Goal: Task Accomplishment & Management: Complete application form

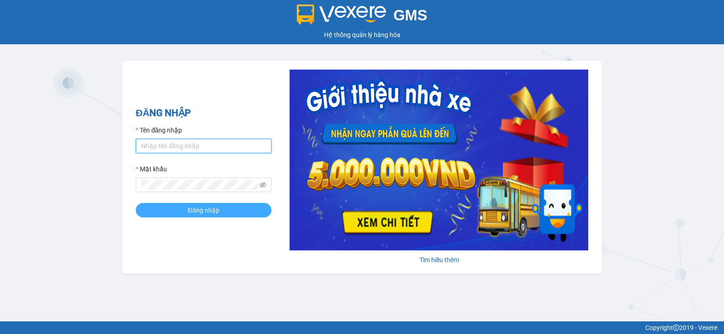
type input "chauq1.tralanvien"
drag, startPoint x: 182, startPoint y: 210, endPoint x: 297, endPoint y: 151, distance: 129.1
click at [186, 209] on button "Đăng nhập" at bounding box center [204, 210] width 136 height 14
type input "chauq1.tralanvien"
click at [224, 210] on button "Đăng nhập" at bounding box center [204, 210] width 136 height 14
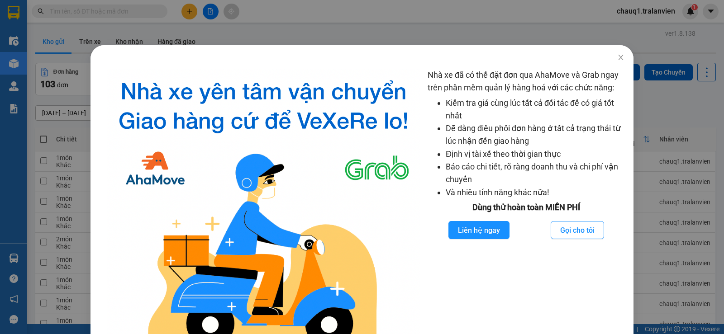
click at [374, 17] on div "Nhà xe đã có thể đặt đơn qua AhaMove và Grab ngay trên phần mềm quản lý hàng ho…" at bounding box center [362, 167] width 724 height 334
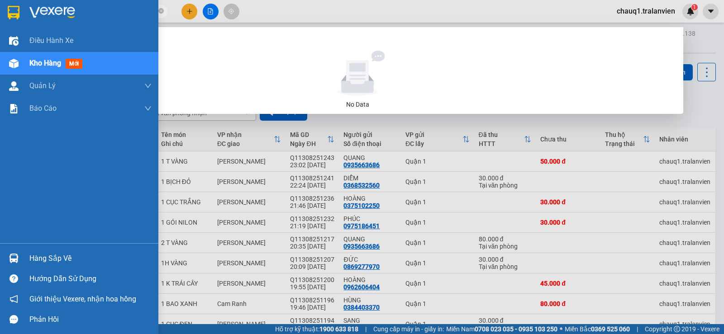
click at [18, 7] on img at bounding box center [14, 13] width 12 height 14
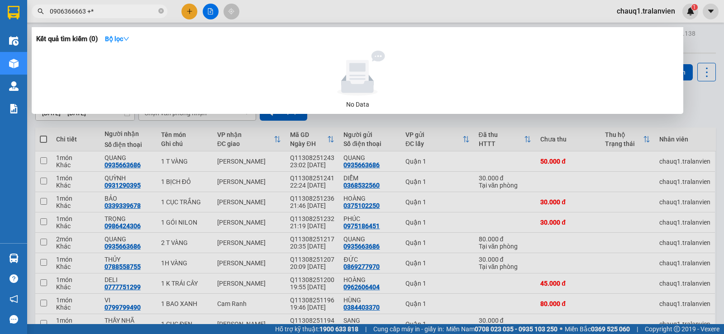
click at [325, 9] on div at bounding box center [362, 167] width 724 height 334
click at [161, 10] on icon "close-circle" at bounding box center [160, 10] width 5 height 5
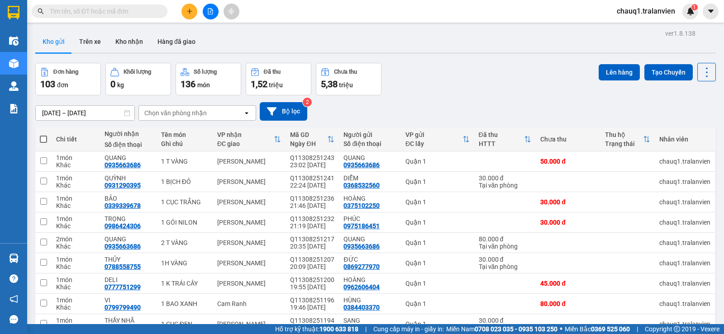
click at [358, 29] on div "ver 1.8.138 Kho gửi Trên xe Kho nhận Hàng đã giao Đơn hàng 103 đơn Khối lượng 0…" at bounding box center [376, 207] width 688 height 361
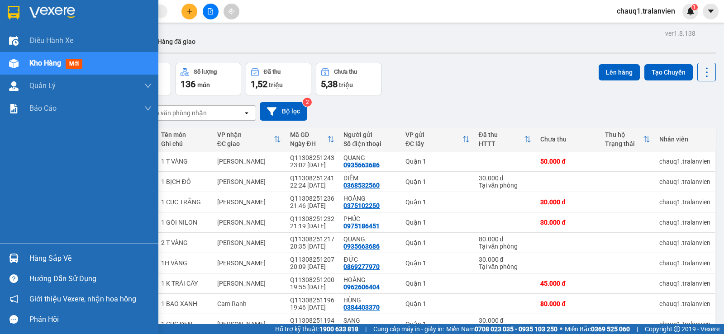
click at [14, 10] on img at bounding box center [14, 13] width 12 height 14
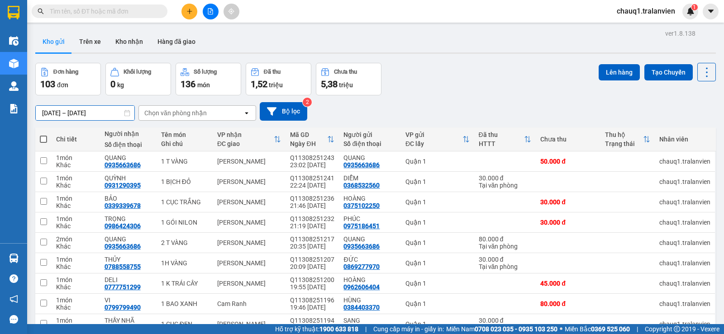
click at [100, 112] on input "[DATE] – [DATE]" at bounding box center [85, 113] width 99 height 14
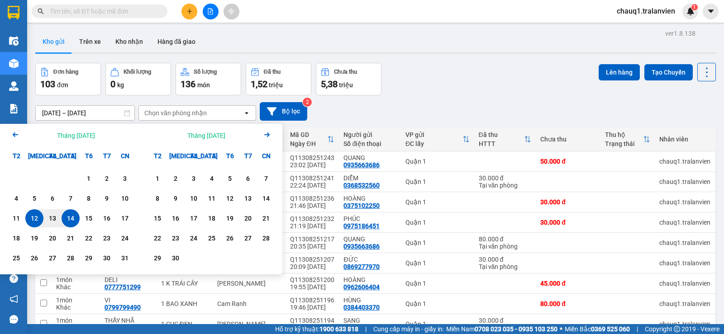
click at [77, 220] on div "14" at bounding box center [71, 219] width 18 height 18
click at [77, 219] on div "14" at bounding box center [71, 219] width 18 height 18
type input "[DATE] – [DATE]"
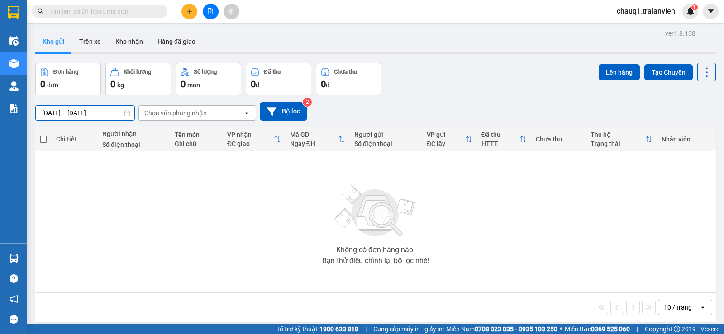
click at [104, 111] on input "[DATE] – [DATE]" at bounding box center [85, 113] width 99 height 14
click at [119, 15] on input "text" at bounding box center [103, 11] width 107 height 10
click at [130, 14] on input "text" at bounding box center [103, 11] width 107 height 10
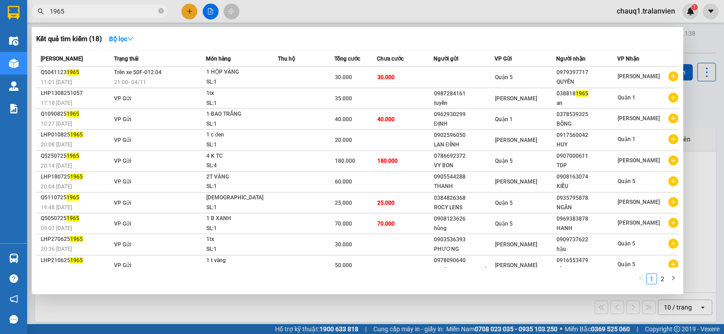
click at [51, 11] on input "1965" at bounding box center [103, 11] width 107 height 10
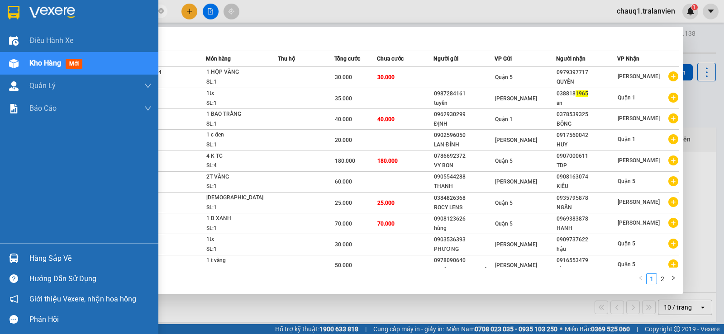
drag, startPoint x: 20, startPoint y: 17, endPoint x: 56, endPoint y: 6, distance: 37.4
click at [20, 18] on div at bounding box center [14, 13] width 16 height 16
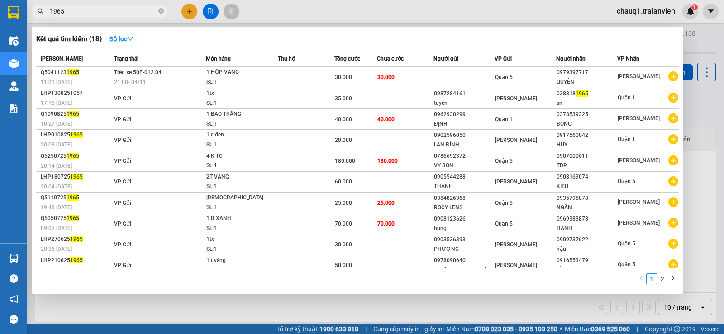
click at [339, 5] on div at bounding box center [362, 167] width 724 height 334
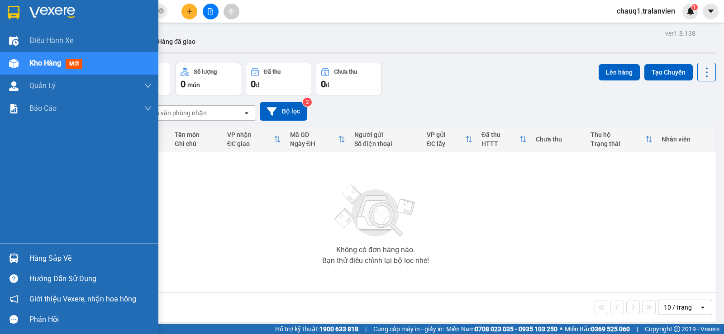
click at [10, 12] on img at bounding box center [14, 13] width 12 height 14
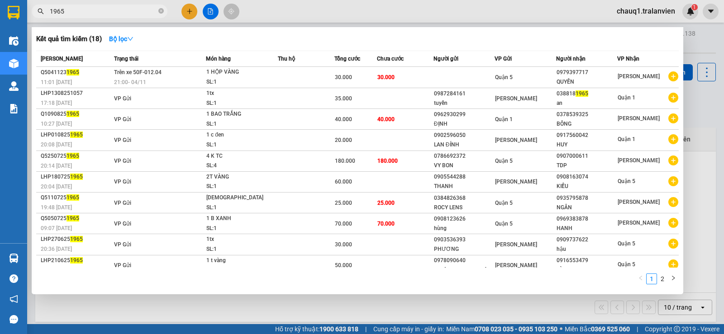
click at [93, 9] on input "1965" at bounding box center [103, 11] width 107 height 10
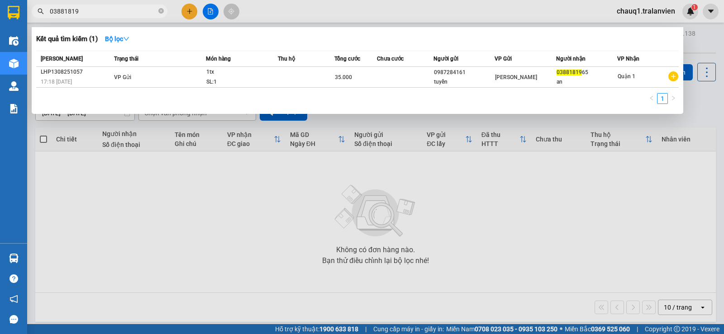
click at [85, 10] on input "03881819" at bounding box center [103, 11] width 107 height 10
click at [84, 10] on input "03881819" at bounding box center [103, 11] width 107 height 10
click at [357, 8] on div at bounding box center [362, 167] width 724 height 334
click at [148, 7] on input "0866005310" at bounding box center [103, 11] width 107 height 10
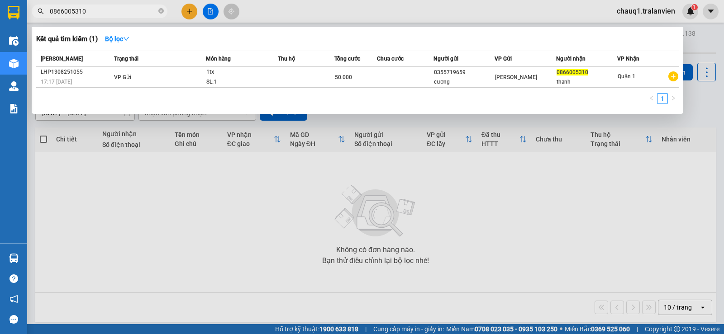
click at [148, 6] on input "0866005310" at bounding box center [103, 11] width 107 height 10
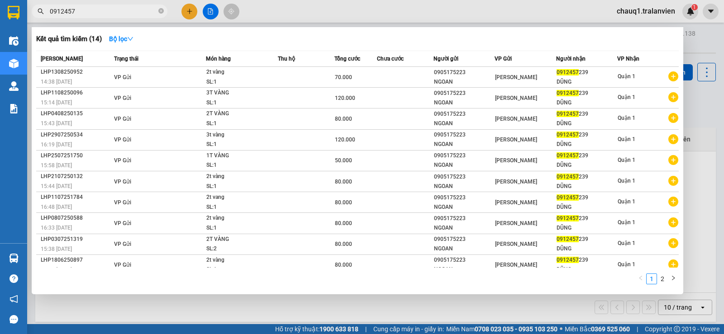
click at [282, 15] on div at bounding box center [362, 167] width 724 height 334
click at [74, 14] on input "0912457" at bounding box center [103, 11] width 107 height 10
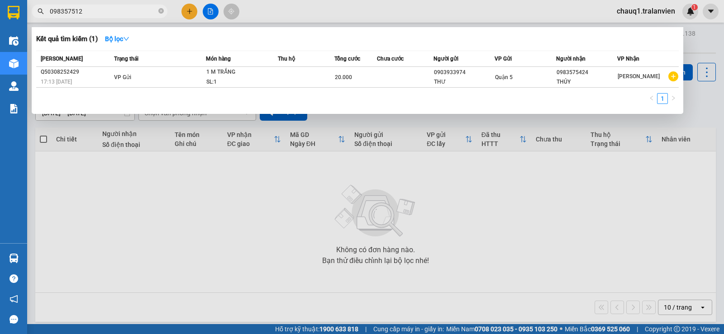
type input "0983575122"
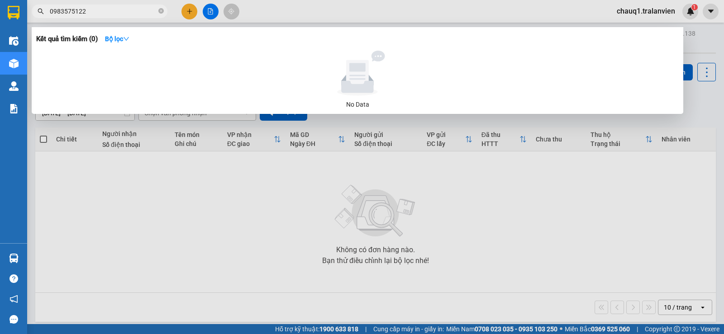
click at [74, 8] on input "0983575122" at bounding box center [103, 11] width 107 height 10
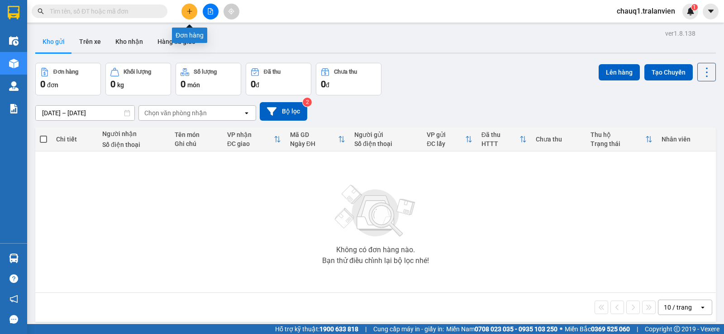
click at [189, 13] on icon "plus" at bounding box center [189, 11] width 6 height 6
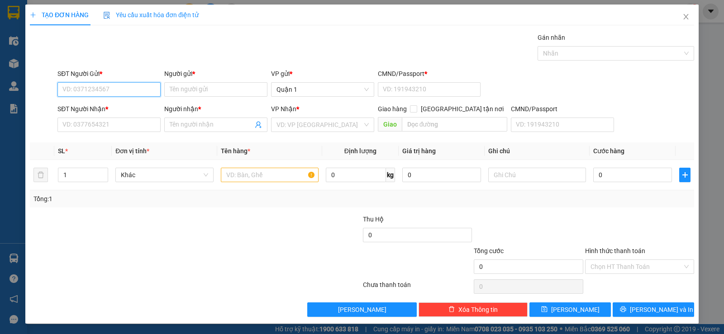
scroll to position [0, 0]
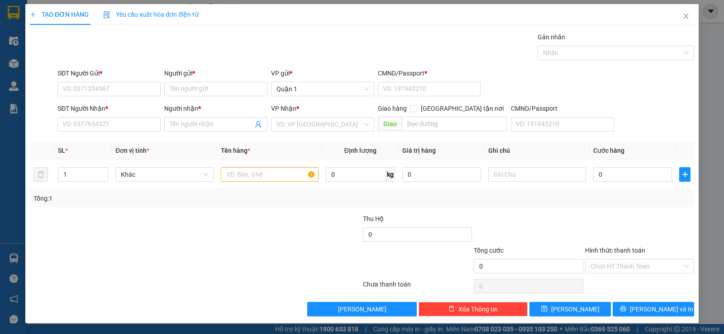
click at [235, 135] on div "Người nhận * Tên người nhận" at bounding box center [215, 120] width 103 height 32
click at [239, 143] on th "Tên hàng *" at bounding box center [269, 151] width 105 height 18
click at [136, 89] on input "SĐT Người Gửi *" at bounding box center [108, 89] width 103 height 14
click at [108, 95] on input "SĐT Người Gửi *" at bounding box center [108, 89] width 103 height 14
click at [114, 89] on input "SĐT Người Gửi *" at bounding box center [108, 89] width 103 height 14
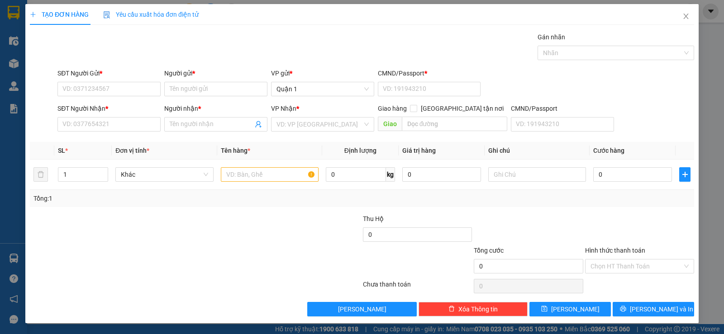
click at [233, 48] on div "Gán nhãn Nhãn" at bounding box center [376, 48] width 640 height 32
drag, startPoint x: 270, startPoint y: 231, endPoint x: 263, endPoint y: 191, distance: 40.9
click at [268, 230] on div at bounding box center [306, 230] width 111 height 32
click at [263, 176] on input "text" at bounding box center [270, 174] width 98 height 14
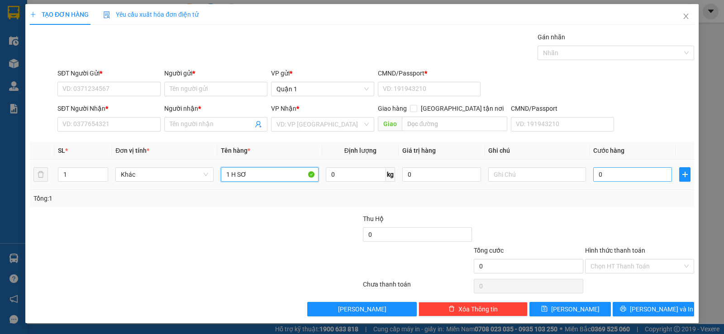
type input "1 H SƠ"
click at [625, 174] on input "0" at bounding box center [632, 174] width 79 height 14
type input "2"
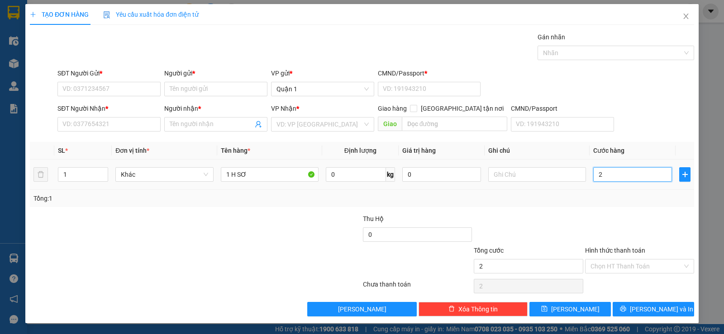
type input "25"
type input "25.000"
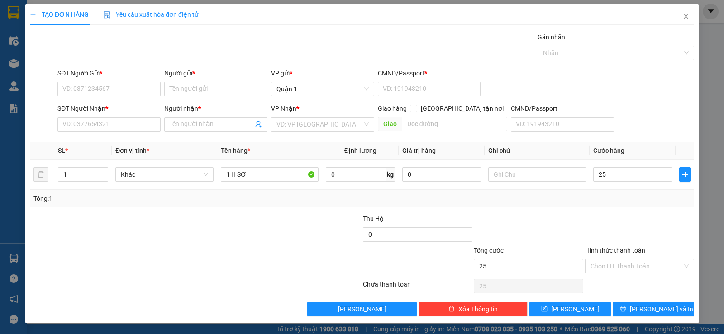
type input "25.000"
click at [136, 125] on input "SĐT Người Nhận *" at bounding box center [108, 124] width 103 height 14
click at [133, 124] on input "SĐT Người Nhận *" at bounding box center [108, 124] width 103 height 14
type input "0559230779"
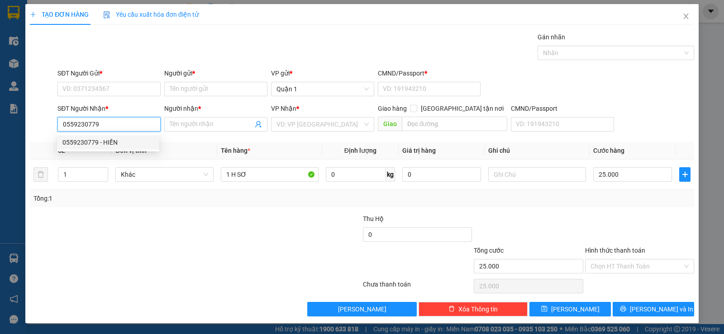
click at [145, 140] on div "0559230779 - HIỀN" at bounding box center [107, 143] width 91 height 10
type input "HIỀN"
type input "0559230779"
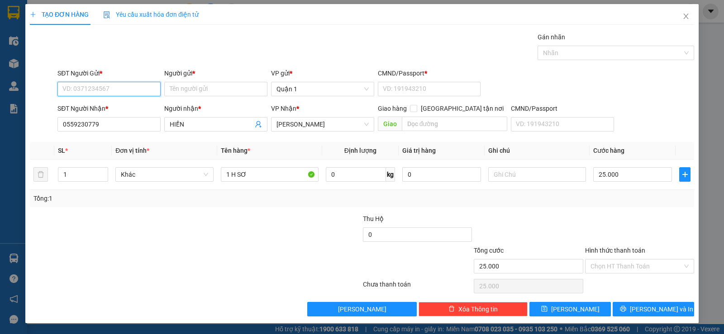
click at [136, 89] on input "SĐT Người Gửi *" at bounding box center [108, 89] width 103 height 14
type input "0877308391"
click at [220, 93] on input "Người gửi *" at bounding box center [215, 89] width 103 height 14
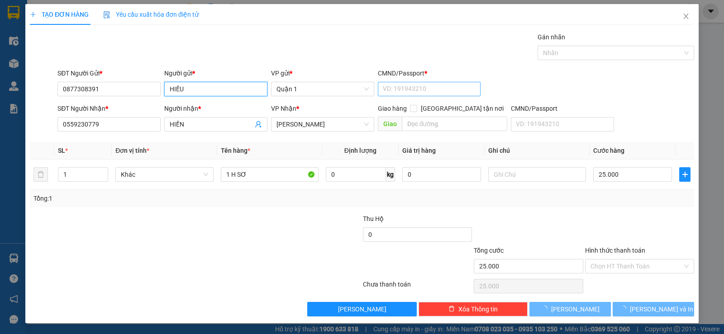
type input "HIẾU"
click at [390, 86] on input "CMND/Passport *" at bounding box center [429, 89] width 103 height 14
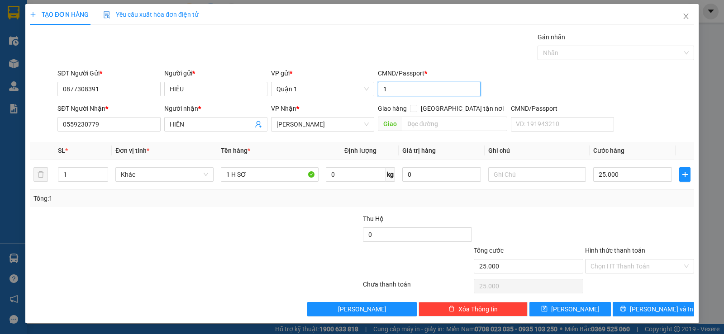
type input "1"
click at [263, 203] on div "Tổng: 1" at bounding box center [156, 199] width 247 height 10
click at [647, 213] on div "Transit Pickup Surcharge Ids Transit Deliver Surcharge Ids Transit Deliver Surc…" at bounding box center [362, 174] width 664 height 285
click at [649, 279] on div "Chọn HT Thanh Toán" at bounding box center [639, 286] width 111 height 18
click at [652, 268] on input "Hình thức thanh toán" at bounding box center [637, 267] width 92 height 14
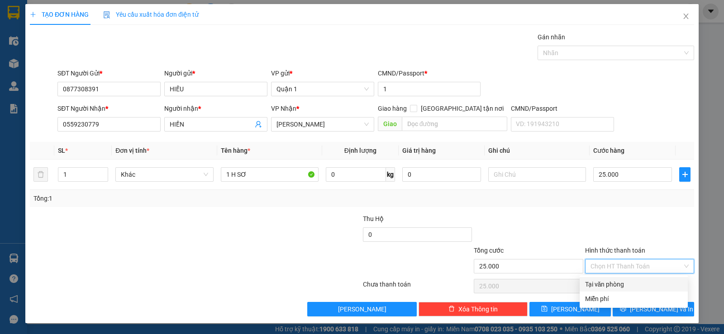
click at [646, 286] on div "Tại văn phòng" at bounding box center [633, 285] width 97 height 10
type input "0"
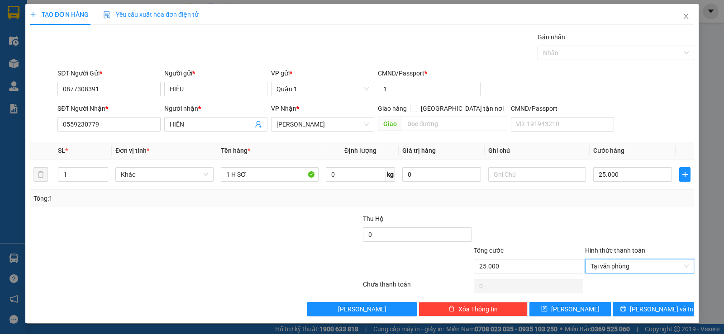
click at [621, 209] on div "Transit Pickup Surcharge Ids Transit Deliver Surcharge Ids Transit Deliver Surc…" at bounding box center [362, 174] width 664 height 285
drag, startPoint x: 652, startPoint y: 305, endPoint x: 451, endPoint y: 163, distance: 246.1
click at [651, 305] on span "[PERSON_NAME] và In" at bounding box center [661, 310] width 63 height 10
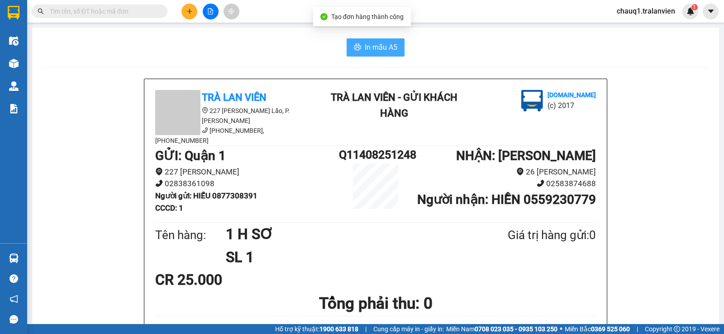
click at [380, 44] on span "In mẫu A5" at bounding box center [381, 47] width 33 height 11
click at [109, 10] on input "text" at bounding box center [103, 11] width 107 height 10
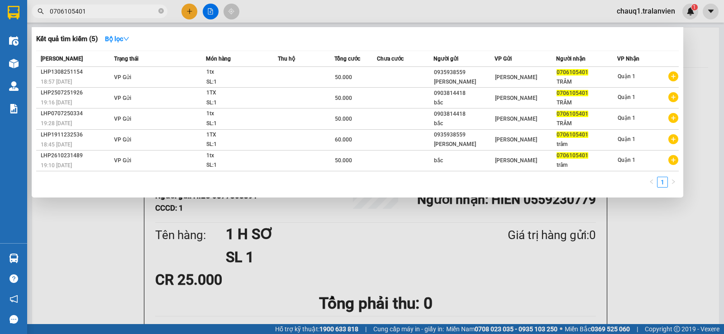
type input "0706105401"
click at [191, 13] on div at bounding box center [362, 167] width 724 height 334
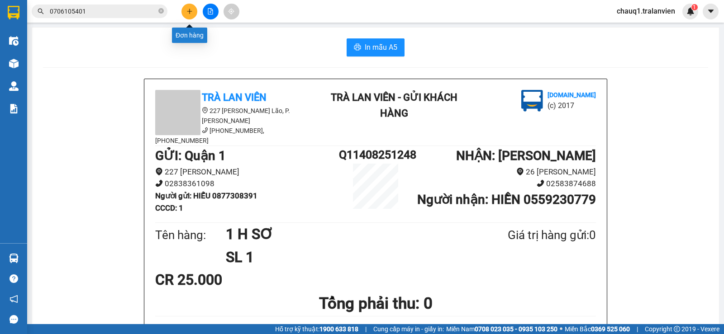
click at [191, 13] on icon "plus" at bounding box center [189, 11] width 6 height 6
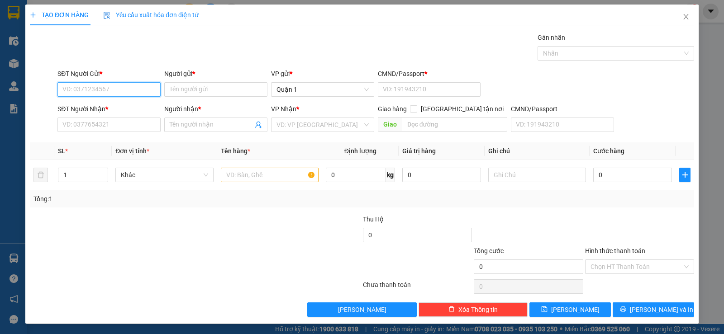
click at [139, 92] on input "SĐT Người Gửi *" at bounding box center [108, 89] width 103 height 14
click at [93, 124] on input "SĐT Người Nhận *" at bounding box center [108, 125] width 103 height 14
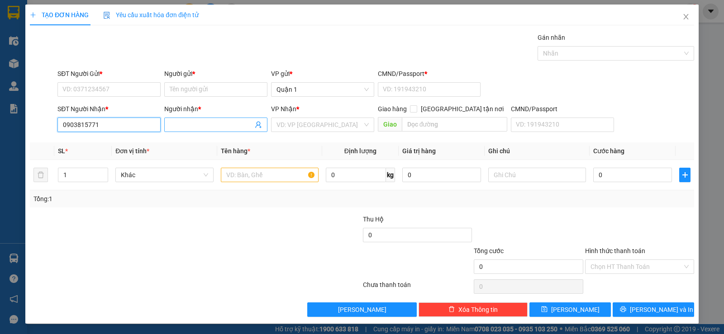
type input "0903815771"
click at [216, 124] on input "Người nhận *" at bounding box center [211, 125] width 83 height 10
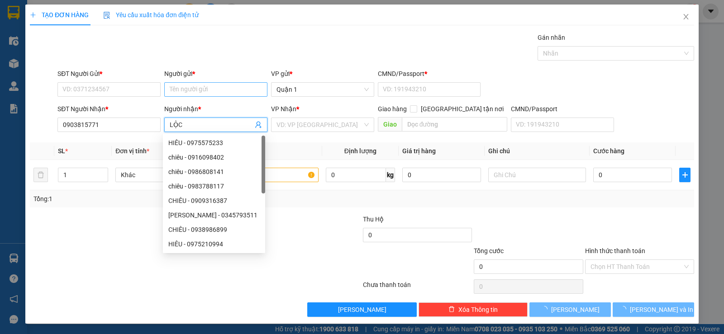
type input "LỘC"
click at [223, 89] on input "Người gửi *" at bounding box center [215, 89] width 103 height 14
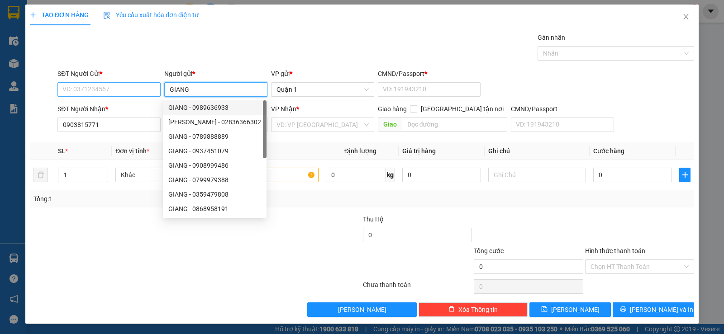
type input "GIANG"
click at [73, 86] on input "SĐT Người Gửi *" at bounding box center [108, 89] width 103 height 14
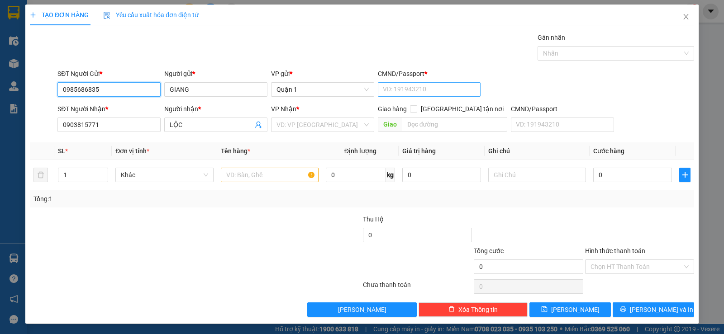
type input "0985686835"
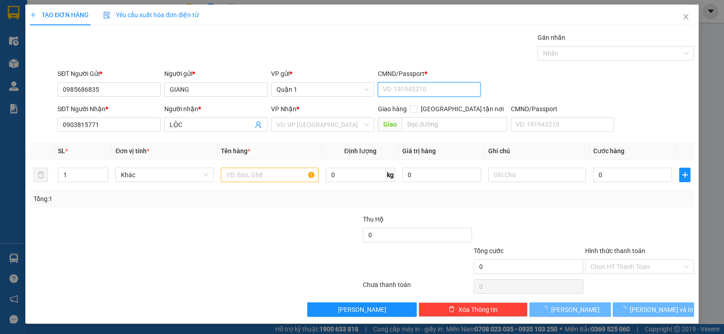
click at [421, 90] on input "CMND/Passport *" at bounding box center [429, 89] width 103 height 14
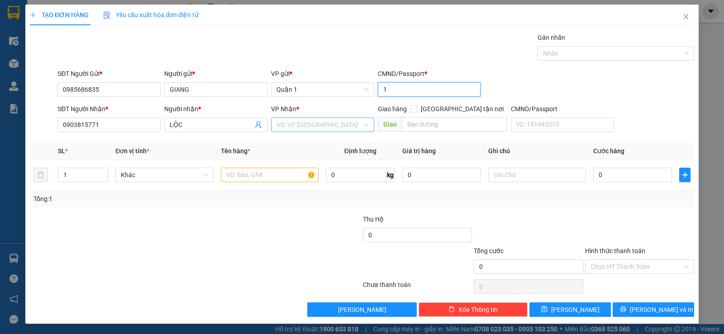
type input "1"
click at [311, 127] on input "search" at bounding box center [320, 125] width 86 height 14
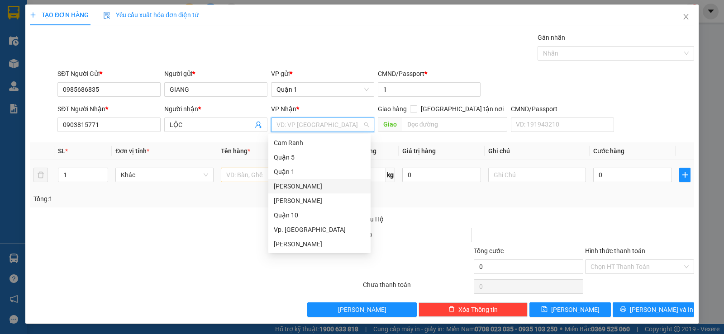
drag, startPoint x: 298, startPoint y: 182, endPoint x: 274, endPoint y: 179, distance: 24.6
click at [296, 182] on div "[PERSON_NAME]" at bounding box center [319, 186] width 91 height 10
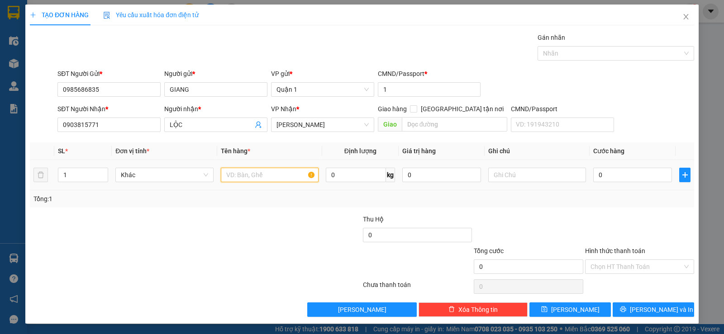
click at [264, 178] on input "text" at bounding box center [270, 175] width 98 height 14
type input "1 XE MÁY : 86177"
click at [319, 201] on div "Tổng: 1" at bounding box center [361, 199] width 657 height 10
drag, startPoint x: 616, startPoint y: 210, endPoint x: 620, endPoint y: 186, distance: 23.4
click at [616, 210] on div "Transit Pickup Surcharge Ids Transit Deliver Surcharge Ids Transit Deliver Surc…" at bounding box center [362, 175] width 664 height 285
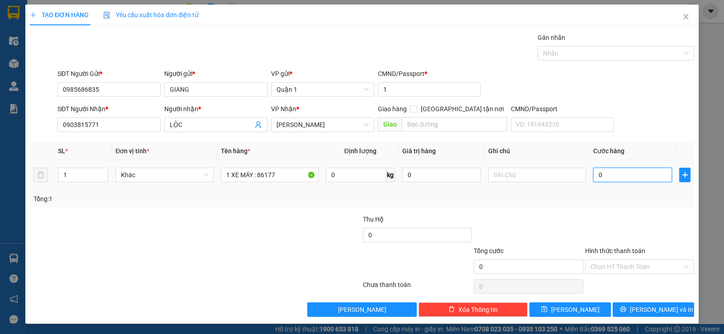
click at [606, 168] on input "0" at bounding box center [632, 175] width 79 height 14
click at [622, 210] on div "Transit Pickup Surcharge Ids Transit Deliver Surcharge Ids Transit Deliver Surc…" at bounding box center [362, 175] width 664 height 285
click at [609, 179] on input "0" at bounding box center [632, 175] width 79 height 14
type input "4"
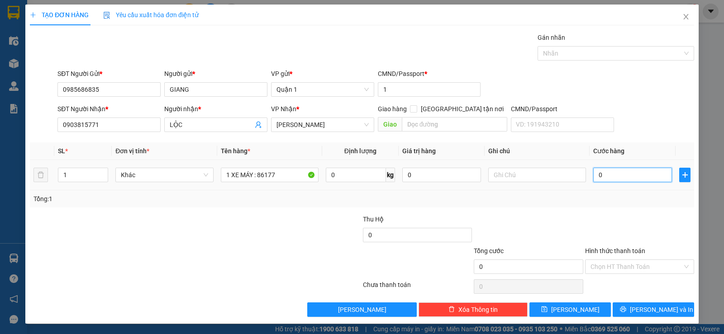
type input "4"
type input "40"
type input "400"
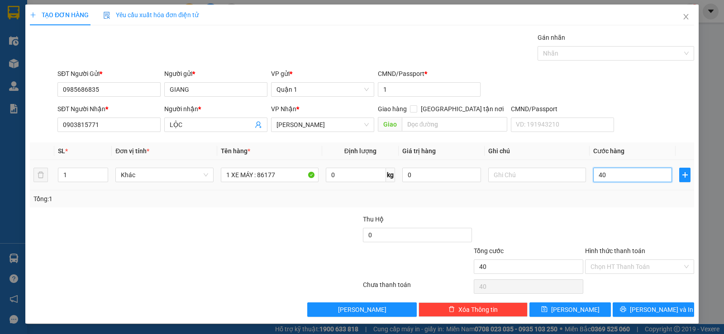
type input "400"
type input "400.000"
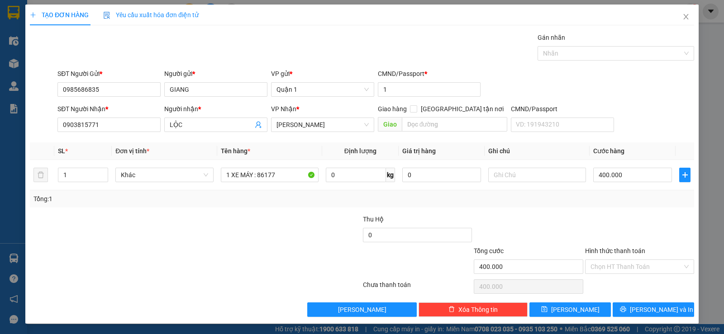
click at [640, 217] on div at bounding box center [639, 231] width 111 height 32
drag, startPoint x: 585, startPoint y: 193, endPoint x: 615, endPoint y: 215, distance: 36.6
click at [585, 193] on div "Tổng: 1" at bounding box center [362, 199] width 664 height 17
click at [629, 220] on div at bounding box center [639, 231] width 111 height 32
click at [627, 250] on label "Hình thức thanh toán" at bounding box center [615, 251] width 60 height 7
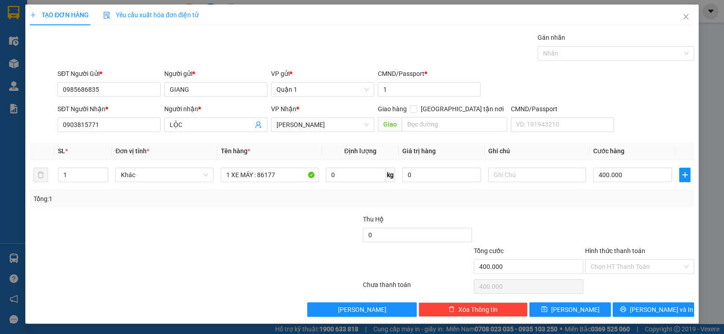
click at [627, 260] on input "Hình thức thanh toán" at bounding box center [637, 267] width 92 height 14
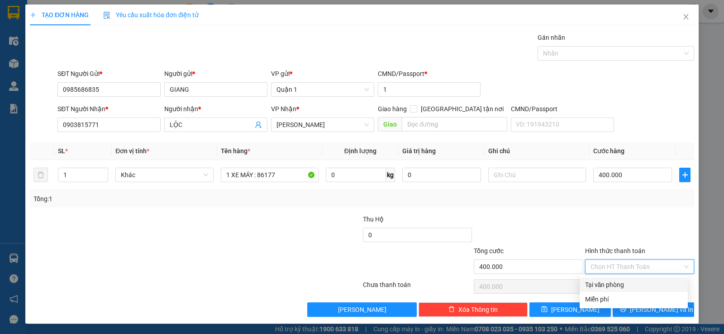
drag, startPoint x: 613, startPoint y: 282, endPoint x: 605, endPoint y: 225, distance: 57.6
click at [613, 274] on div "Transit Pickup Surcharge Ids Transit Deliver Surcharge Ids Transit Deliver Surc…" at bounding box center [362, 175] width 664 height 285
click at [552, 217] on div at bounding box center [528, 231] width 111 height 32
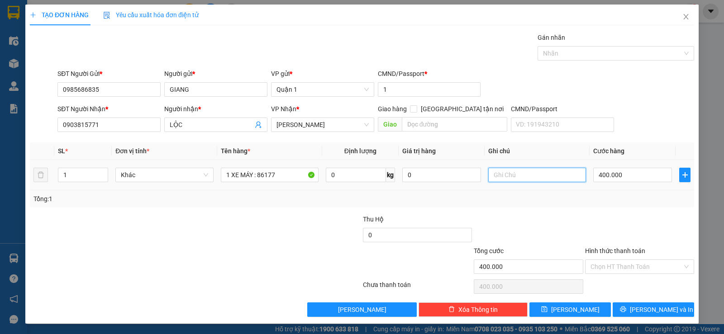
click at [501, 175] on input "text" at bounding box center [537, 175] width 98 height 14
type input "TRÊN YÊN CÓ RÁCH NHẸ"
click at [627, 273] on input "Hình thức thanh toán" at bounding box center [637, 267] width 92 height 14
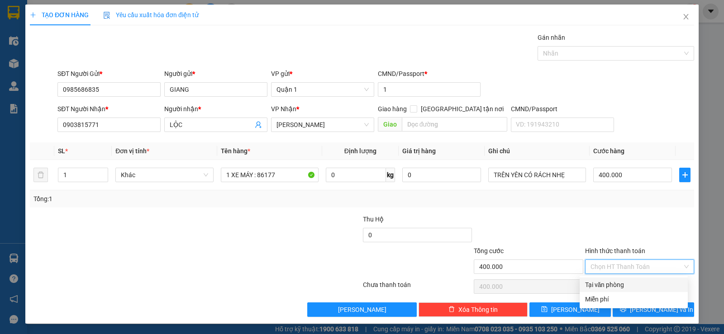
click at [619, 286] on div "Tại văn phòng" at bounding box center [633, 285] width 97 height 10
type input "0"
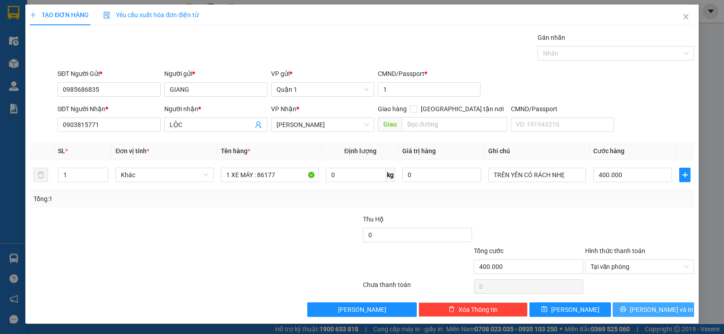
drag, startPoint x: 639, startPoint y: 309, endPoint x: 501, endPoint y: 204, distance: 172.7
click at [638, 310] on button "[PERSON_NAME] và In" at bounding box center [653, 310] width 81 height 14
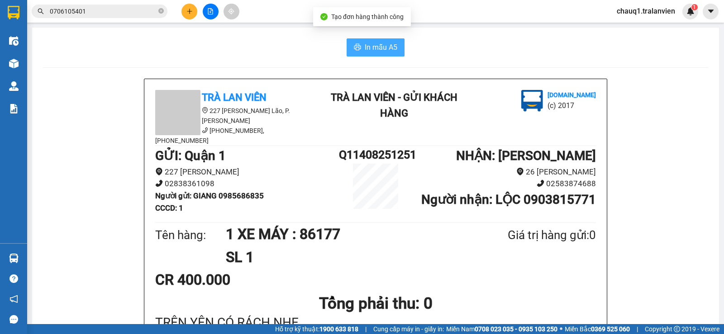
click at [366, 47] on span "In mẫu A5" at bounding box center [381, 47] width 33 height 11
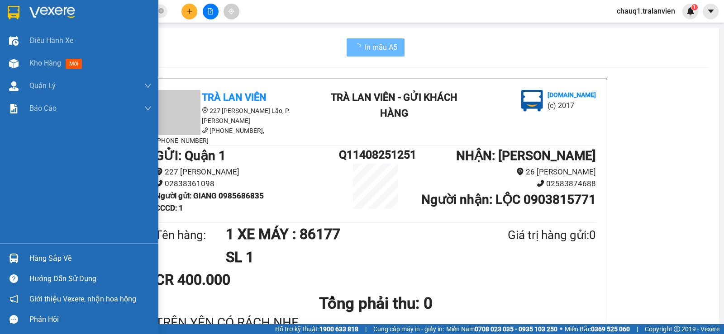
click at [17, 16] on img at bounding box center [14, 13] width 12 height 14
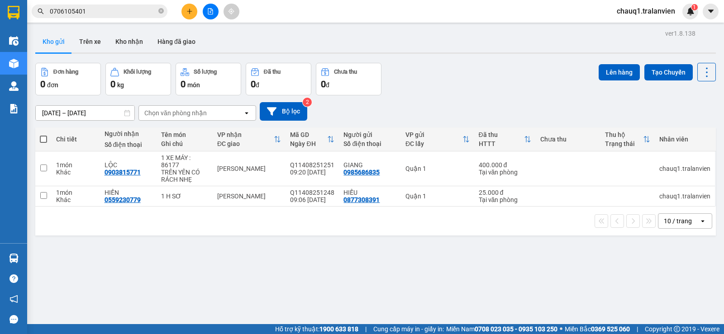
drag, startPoint x: 508, startPoint y: 96, endPoint x: 500, endPoint y: 96, distance: 7.7
click at [509, 96] on div "[DATE] – [DATE] Press the down arrow key to interact with the calendar and sele…" at bounding box center [375, 112] width 681 height 32
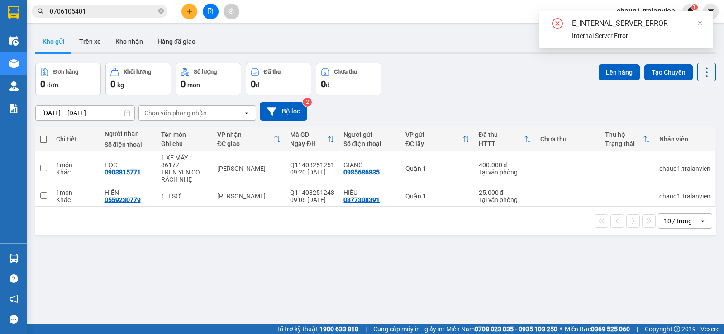
click at [461, 58] on div "ver 1.8.138 Kho gửi Trên xe Kho nhận Hàng đã giao Đơn hàng 0 đơn Khối lượng 0 k…" at bounding box center [376, 194] width 688 height 334
click at [703, 23] on icon "close" at bounding box center [700, 23] width 6 height 6
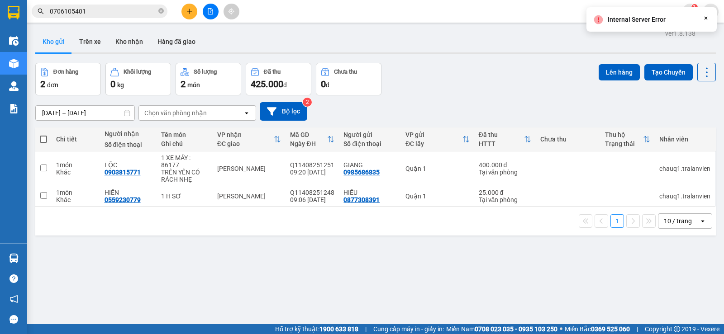
click at [460, 64] on div "Đơn hàng 2 đơn Khối lượng 0 kg Số lượng 2 món Đã thu 425.000 đ Chưa thu 0 đ Lên…" at bounding box center [375, 79] width 681 height 33
click at [462, 60] on div "ver 1.8.138 Kho gửi Trên xe Kho nhận Hàng đã giao Đơn hàng 2 đơn Khối lượng 0 k…" at bounding box center [376, 194] width 688 height 334
click at [434, 61] on div "ver 1.8.138 Kho gửi Trên xe Kho nhận Hàng đã giao Đơn hàng 2 đơn Khối lượng 0 k…" at bounding box center [376, 194] width 688 height 334
click at [404, 66] on div "Đơn hàng 2 đơn Khối lượng 0 kg Số lượng 2 món Đã thu 425.000 đ Chưa thu 0 đ Lên…" at bounding box center [375, 79] width 681 height 33
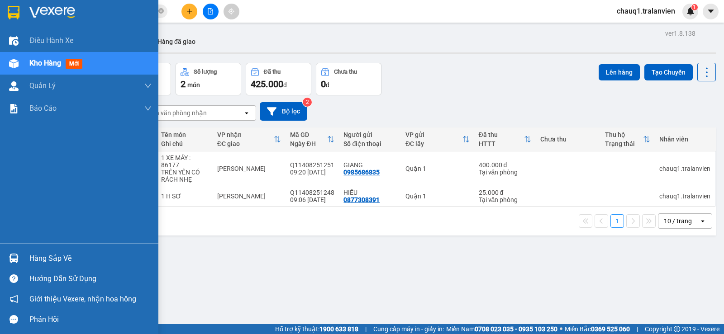
click at [22, 13] on div at bounding box center [79, 14] width 158 height 29
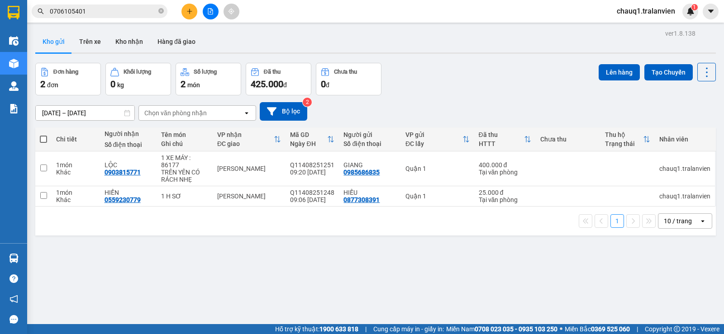
drag, startPoint x: 379, startPoint y: 48, endPoint x: 38, endPoint y: 62, distance: 340.6
click at [378, 48] on div "Kho gửi Trên xe Kho nhận Hàng đã giao" at bounding box center [375, 43] width 681 height 24
click at [384, 33] on div "Kho gửi Trên xe Kho nhận Hàng đã giao" at bounding box center [375, 43] width 681 height 24
click at [442, 24] on main "ver 1.8.138 Kho gửi Trên xe Kho nhận Hàng đã giao Đơn hàng 2 đơn Khối lượng 0 k…" at bounding box center [362, 162] width 724 height 325
drag, startPoint x: 289, startPoint y: 34, endPoint x: 286, endPoint y: 31, distance: 4.8
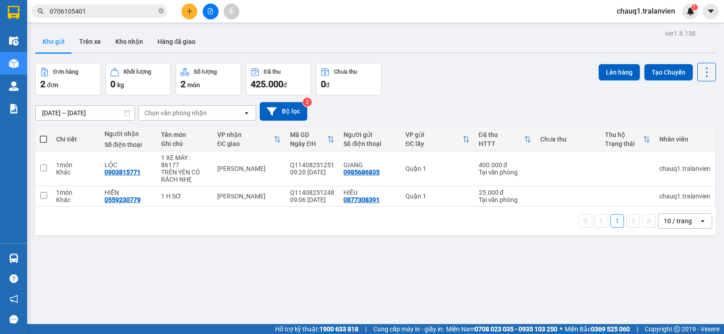
click at [288, 32] on div "Kho gửi Trên xe Kho nhận Hàng đã giao" at bounding box center [375, 43] width 681 height 24
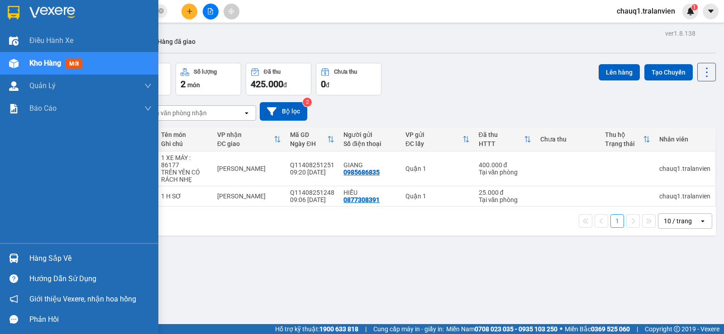
click at [9, 8] on img at bounding box center [14, 13] width 12 height 14
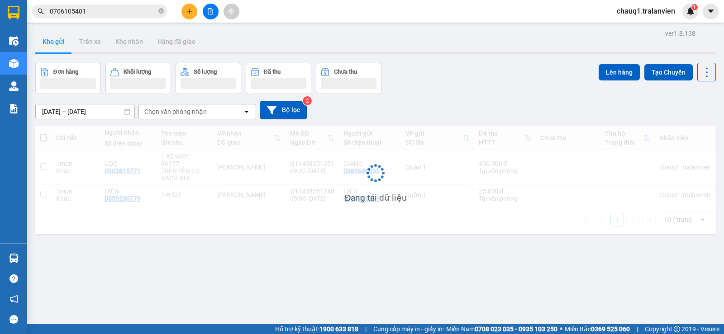
click at [396, 36] on div "Kho gửi Trên xe Kho nhận Hàng đã giao" at bounding box center [375, 43] width 681 height 24
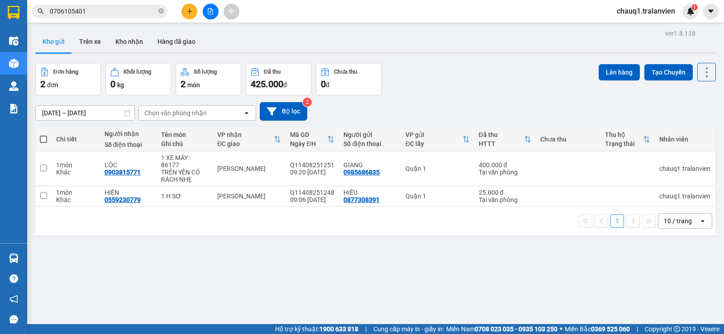
click at [316, 30] on div "ver 1.8.138 Kho gửi Trên xe Kho nhận Hàng đã giao Đơn hàng 2 đơn Khối lượng 0 k…" at bounding box center [376, 194] width 688 height 334
click at [133, 11] on input "0706105401" at bounding box center [103, 11] width 107 height 10
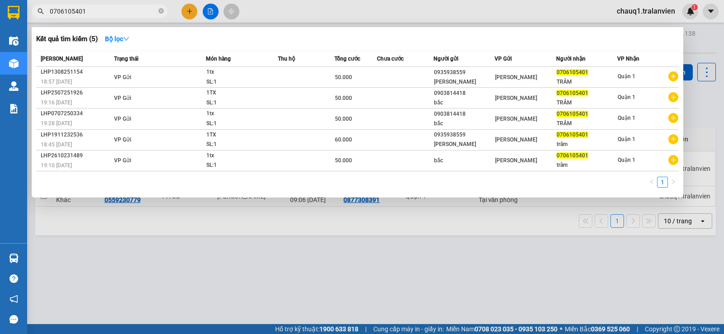
click at [133, 11] on input "0706105401" at bounding box center [103, 11] width 107 height 10
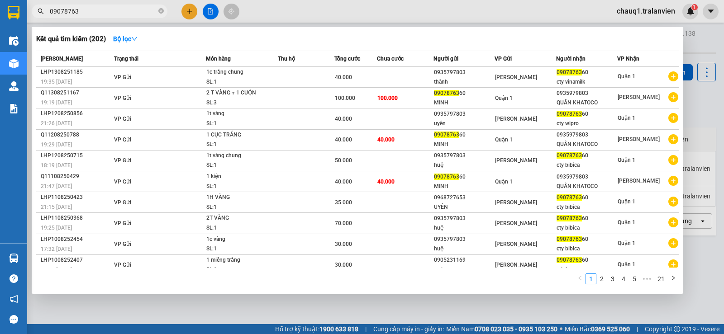
type input "09078763"
click at [394, 15] on div at bounding box center [362, 167] width 724 height 334
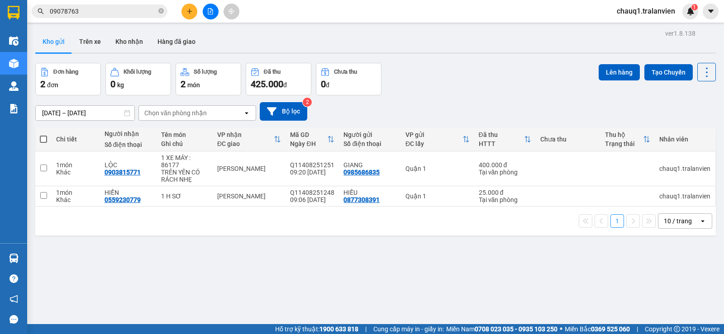
click at [442, 73] on div "Đơn hàng 2 đơn Khối lượng 0 kg Số lượng 2 món Đã thu 425.000 đ Chưa thu 0 đ Lên…" at bounding box center [375, 79] width 681 height 33
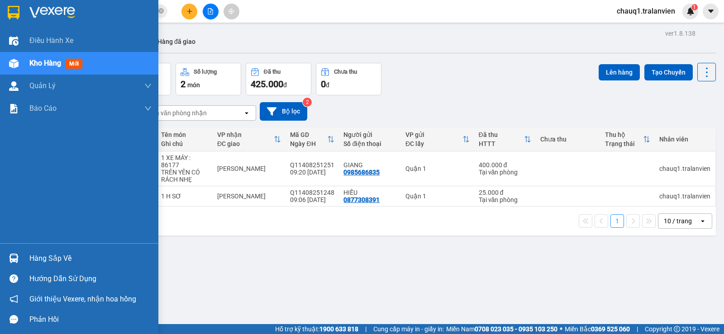
click at [19, 13] on img at bounding box center [14, 13] width 12 height 14
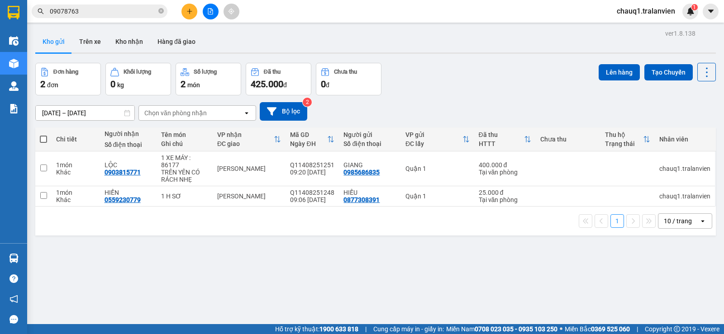
click at [466, 40] on div "Kho gửi Trên xe Kho nhận Hàng đã giao" at bounding box center [375, 43] width 681 height 24
click at [492, 75] on div "Đơn hàng 2 đơn Khối lượng 0 kg Số lượng 2 món Đã thu 425.000 đ Chưa thu 0 đ Lên…" at bounding box center [375, 79] width 681 height 33
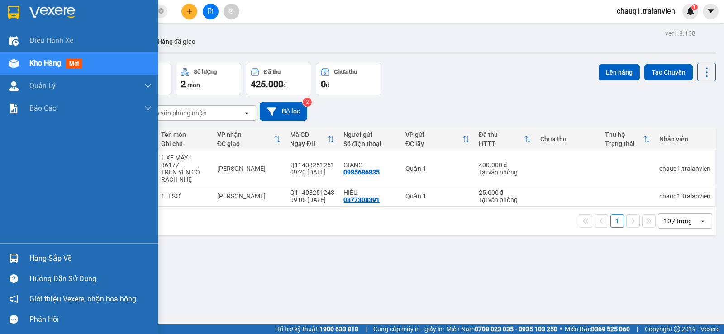
click at [27, 9] on div at bounding box center [79, 14] width 158 height 29
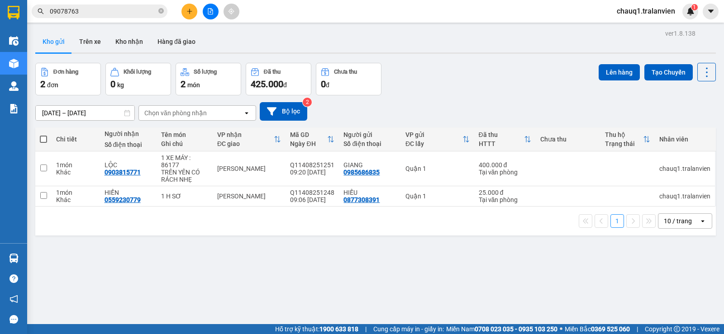
click at [415, 22] on div "Kết quả tìm kiếm ( 202 ) Bộ lọc Mã ĐH Trạng thái Món hàng Thu hộ Tổng cước Chưa…" at bounding box center [362, 11] width 724 height 23
click at [415, 40] on div "Kho gửi Trên xe Kho nhận Hàng đã giao" at bounding box center [375, 43] width 681 height 24
click at [425, 78] on div "Đơn hàng 2 đơn Khối lượng 0 kg Số lượng 2 món Đã thu 425.000 đ Chưa thu 0 đ Lên…" at bounding box center [375, 79] width 681 height 33
click at [189, 13] on icon "plus" at bounding box center [189, 11] width 6 height 6
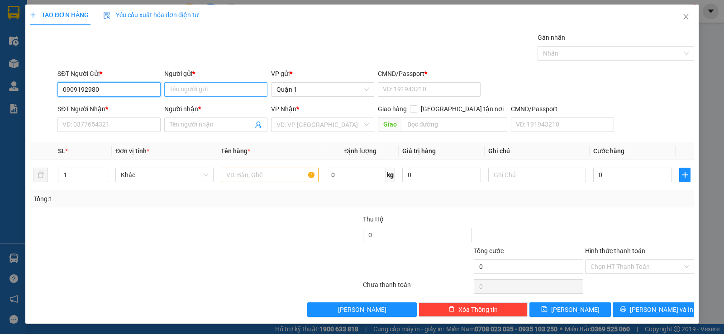
type input "0909192980"
click at [176, 84] on input "Người gửi *" at bounding box center [215, 89] width 103 height 14
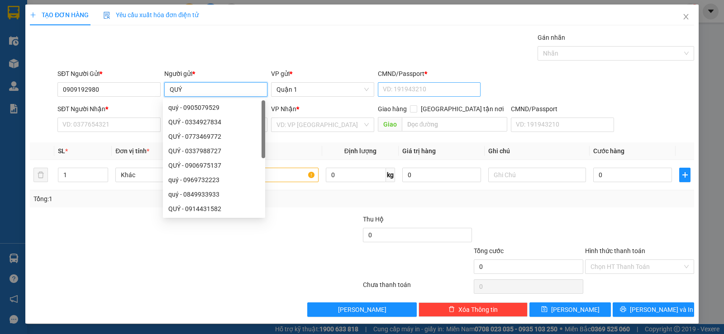
type input "QUÝ"
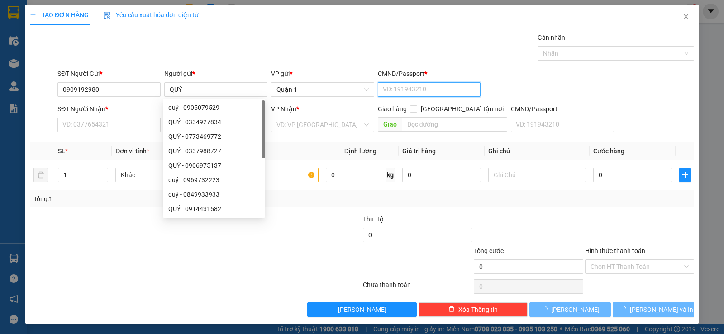
drag, startPoint x: 405, startPoint y: 91, endPoint x: 353, endPoint y: 101, distance: 52.3
click at [404, 90] on input "CMND/Passport *" at bounding box center [429, 89] width 103 height 14
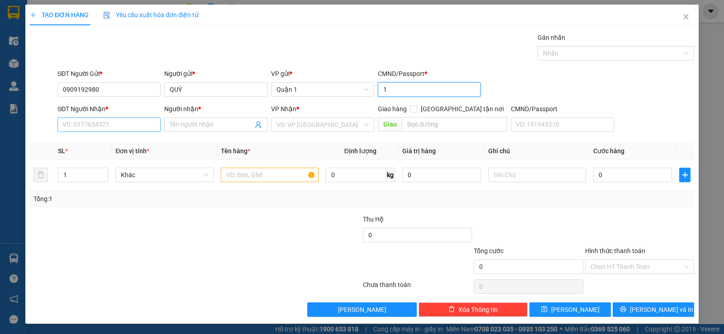
type input "1"
click at [129, 125] on input "SĐT Người Nhận *" at bounding box center [108, 125] width 103 height 14
type input "0905950628"
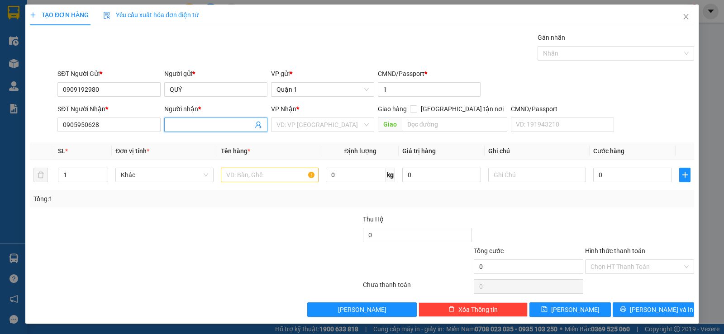
click at [174, 124] on input "Người nhận *" at bounding box center [211, 125] width 83 height 10
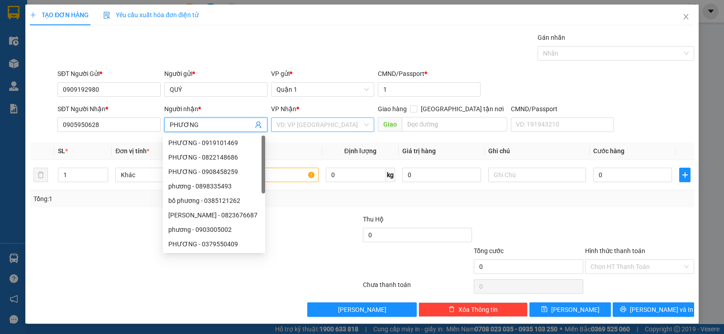
type input "PHƯƠNG"
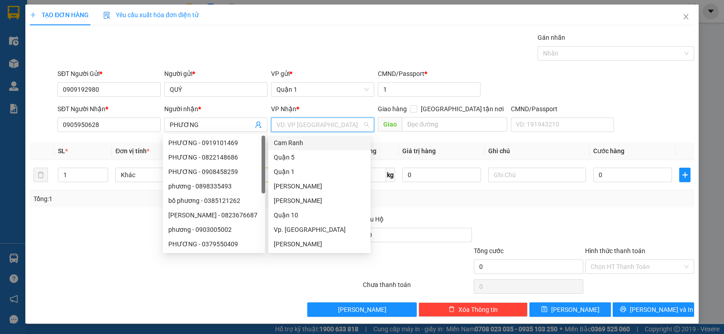
click at [284, 121] on input "search" at bounding box center [320, 125] width 86 height 14
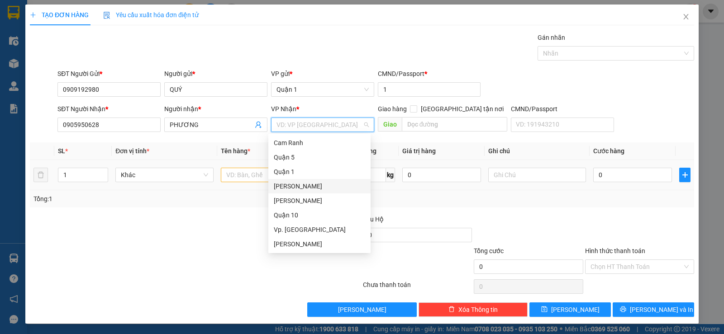
drag, startPoint x: 322, startPoint y: 186, endPoint x: 296, endPoint y: 182, distance: 27.0
click at [320, 185] on div "[PERSON_NAME]" at bounding box center [319, 186] width 91 height 10
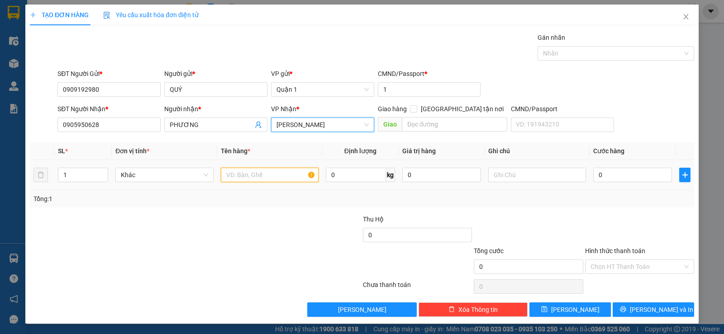
click at [238, 176] on input "text" at bounding box center [270, 175] width 98 height 14
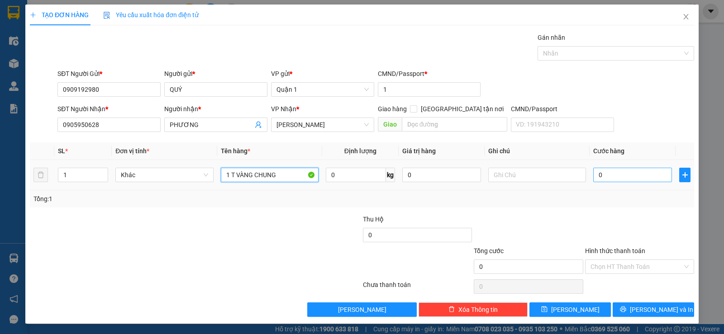
type input "1 T VÀNG CHUNG"
click at [641, 173] on input "0" at bounding box center [632, 175] width 79 height 14
click at [455, 152] on th "Giá trị hàng" at bounding box center [442, 152] width 86 height 18
drag, startPoint x: 498, startPoint y: 219, endPoint x: 542, endPoint y: 207, distance: 45.9
click at [499, 219] on div at bounding box center [528, 231] width 111 height 32
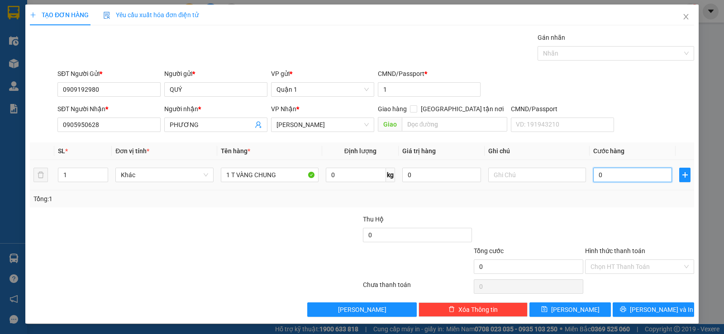
click at [595, 176] on input "0" at bounding box center [632, 175] width 79 height 14
click at [578, 201] on div "Tổng: 1" at bounding box center [361, 199] width 657 height 10
click at [611, 175] on input "0" at bounding box center [632, 175] width 79 height 14
type input "4"
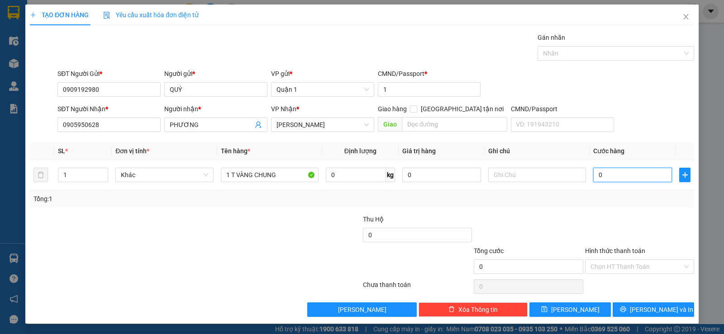
type input "4"
type input "40"
type input "40.000"
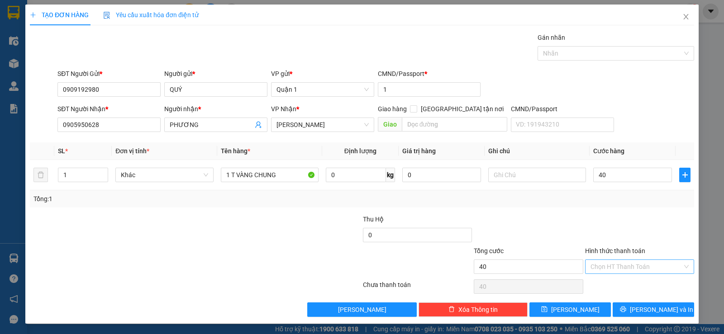
type input "40.000"
click at [616, 269] on input "Hình thức thanh toán" at bounding box center [637, 267] width 92 height 14
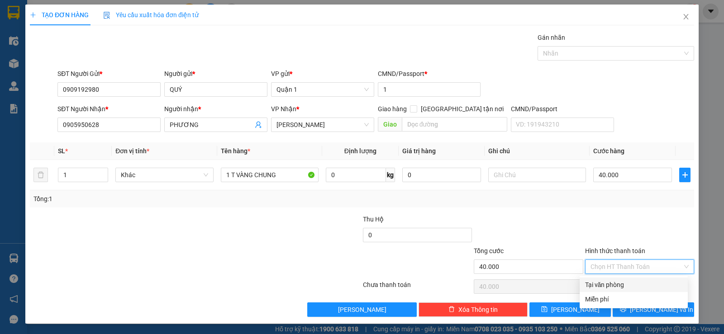
click at [616, 287] on div "Tại văn phòng" at bounding box center [633, 285] width 97 height 10
type input "0"
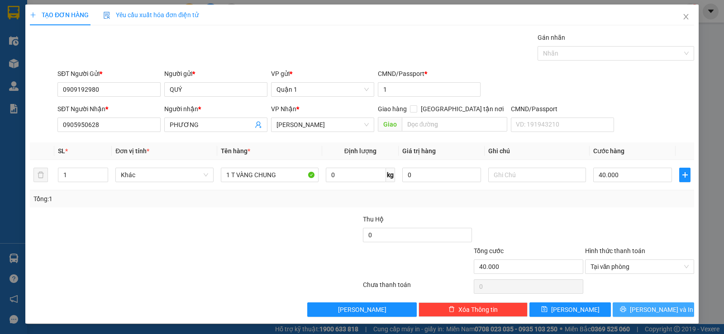
drag, startPoint x: 643, startPoint y: 319, endPoint x: 642, endPoint y: 312, distance: 7.3
click at [642, 316] on div "TẠO ĐƠN HÀNG Yêu cầu xuất hóa đơn điện tử Transit Pickup Surcharge Ids Transit …" at bounding box center [361, 165] width 673 height 320
drag, startPoint x: 642, startPoint y: 312, endPoint x: 581, endPoint y: 296, distance: 63.0
click at [636, 310] on button "[PERSON_NAME] và In" at bounding box center [653, 310] width 81 height 14
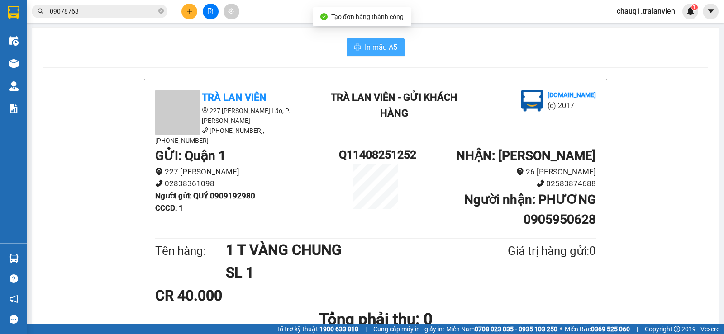
click at [366, 50] on span "In mẫu A5" at bounding box center [381, 47] width 33 height 11
click at [168, 47] on div "In mẫu A5" at bounding box center [375, 47] width 665 height 18
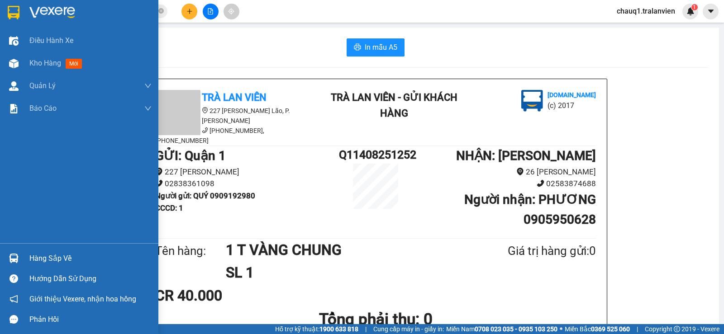
click at [14, 14] on img at bounding box center [14, 13] width 12 height 14
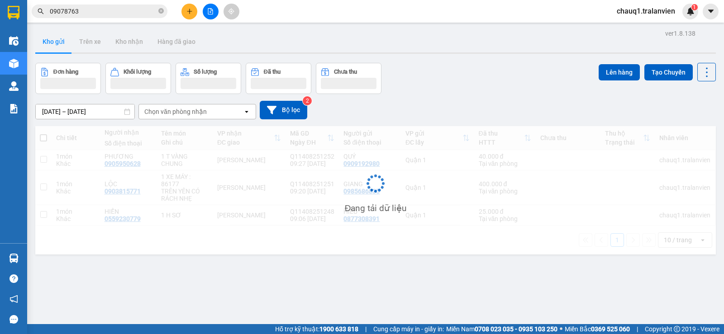
click at [486, 59] on div "ver 1.8.138 Kho gửi Trên xe Kho nhận Hàng đã giao Đơn hàng Khối lượng Số lượng …" at bounding box center [376, 194] width 688 height 334
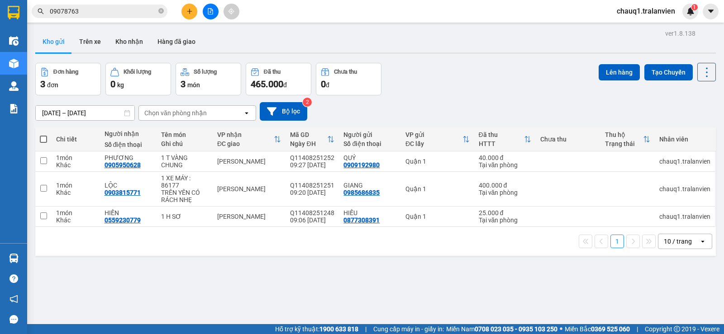
click at [185, 11] on button at bounding box center [189, 12] width 16 height 16
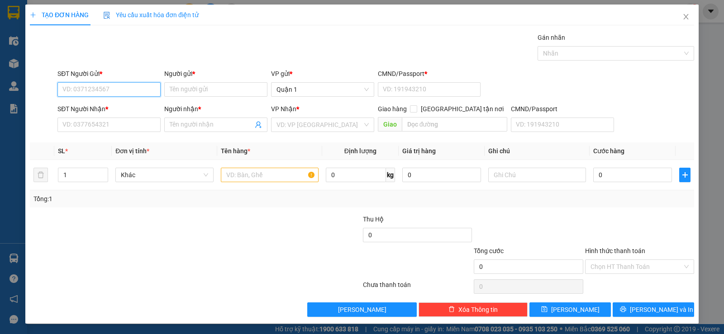
click at [117, 87] on input "SĐT Người Gửi *" at bounding box center [108, 89] width 103 height 14
drag, startPoint x: 118, startPoint y: 111, endPoint x: 114, endPoint y: 102, distance: 9.5
click at [114, 102] on div "0937090003 - NAM" at bounding box center [108, 107] width 102 height 14
type input "0937090003"
type input "NAM"
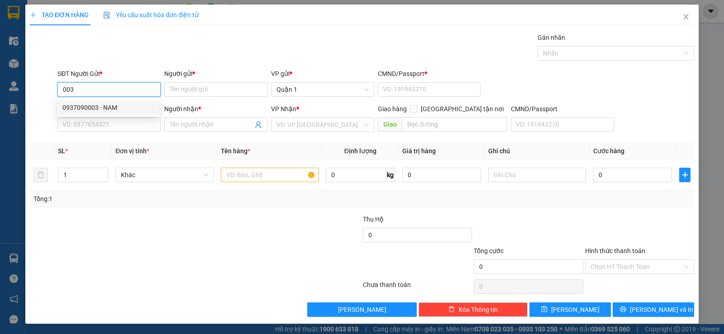
type input "1"
type input "0935073086"
type input "NƯƠNG"
type input "12 [PERSON_NAME]"
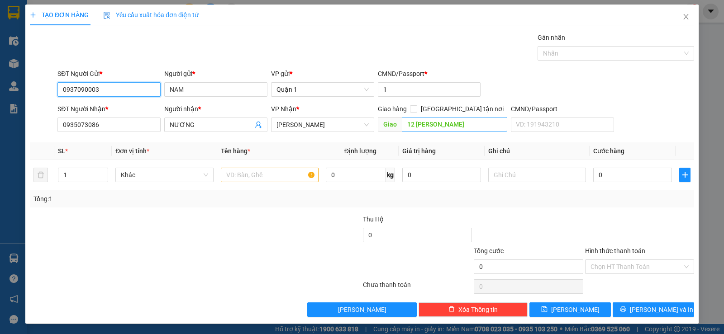
type input "0937090003"
click at [474, 127] on input "12 [PERSON_NAME]" at bounding box center [455, 124] width 106 height 14
type input "96 [PERSON_NAME]"
click at [259, 179] on input "text" at bounding box center [270, 175] width 98 height 14
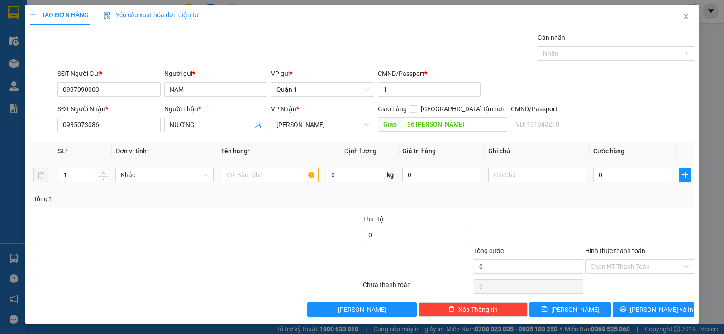
type input "2"
click at [100, 172] on span "up" at bounding box center [102, 172] width 5 height 5
click at [245, 177] on input "text" at bounding box center [270, 175] width 98 height 14
type input "2 T TRẮNG"
click at [634, 175] on input "0" at bounding box center [632, 175] width 79 height 14
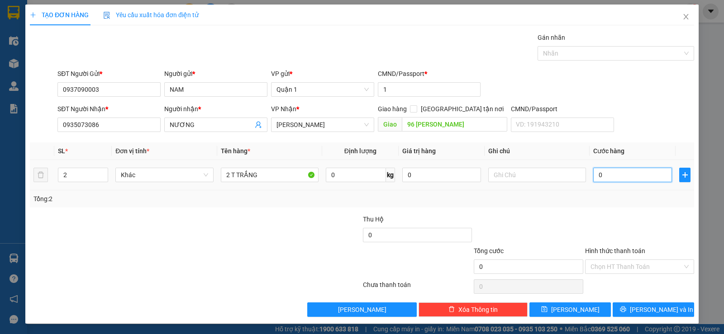
type input "1"
type input "14"
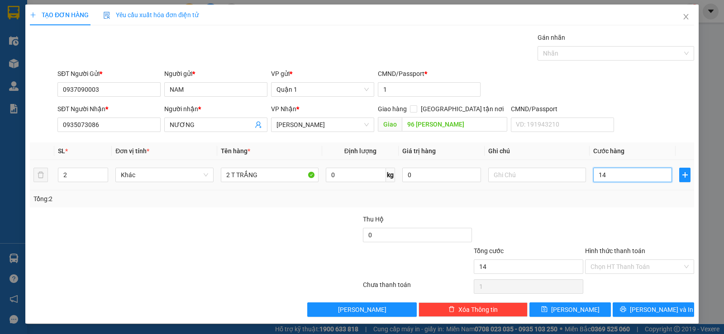
type input "14"
type input "140"
type input "140.000"
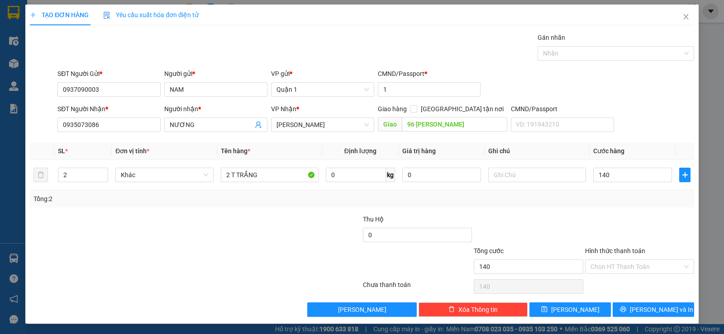
type input "140.000"
click at [628, 209] on div "Transit Pickup Surcharge Ids Transit Deliver Surcharge Ids Transit Deliver Surc…" at bounding box center [362, 175] width 664 height 285
drag, startPoint x: 629, startPoint y: 267, endPoint x: 627, endPoint y: 282, distance: 15.0
click at [629, 267] on input "Hình thức thanh toán" at bounding box center [637, 267] width 92 height 14
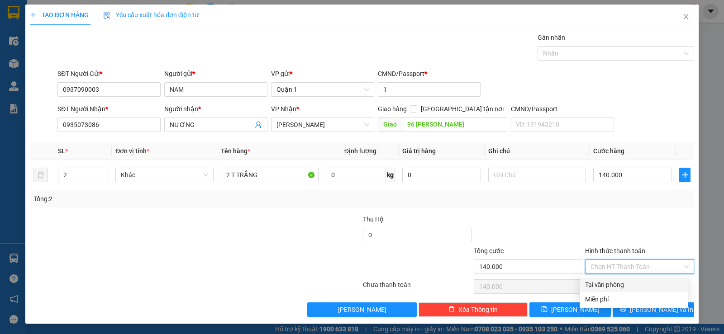
click at [627, 282] on div "Tại văn phòng" at bounding box center [633, 285] width 97 height 10
type input "0"
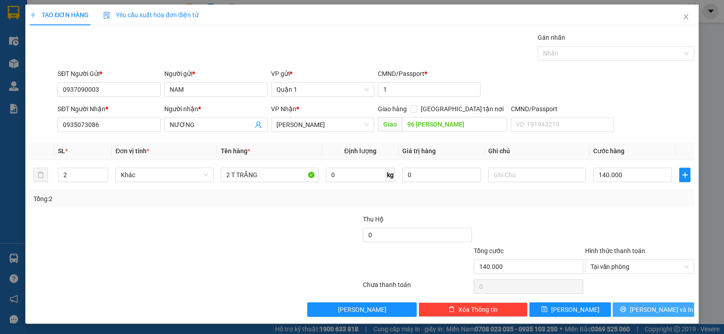
drag, startPoint x: 640, startPoint y: 312, endPoint x: 477, endPoint y: 153, distance: 227.6
click at [635, 308] on button "[PERSON_NAME] và In" at bounding box center [653, 310] width 81 height 14
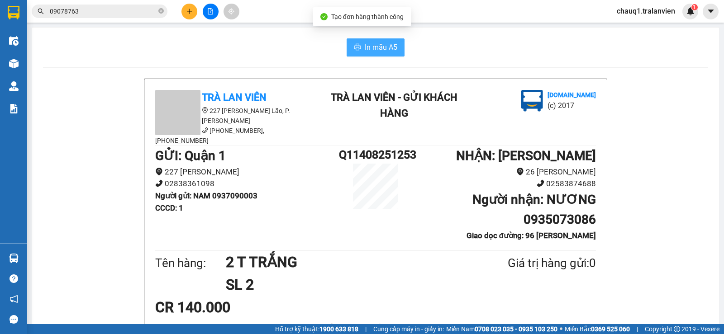
click at [385, 53] on span "In mẫu A5" at bounding box center [381, 47] width 33 height 11
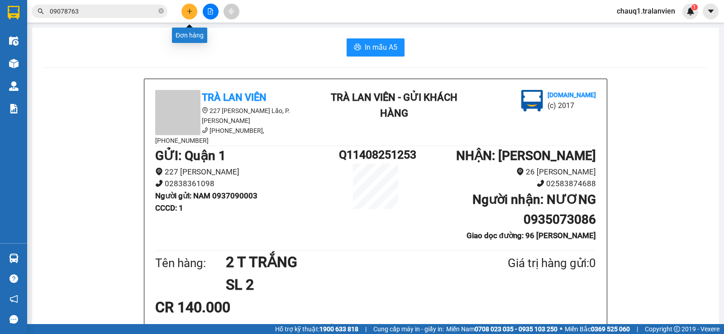
click at [184, 13] on button at bounding box center [189, 12] width 16 height 16
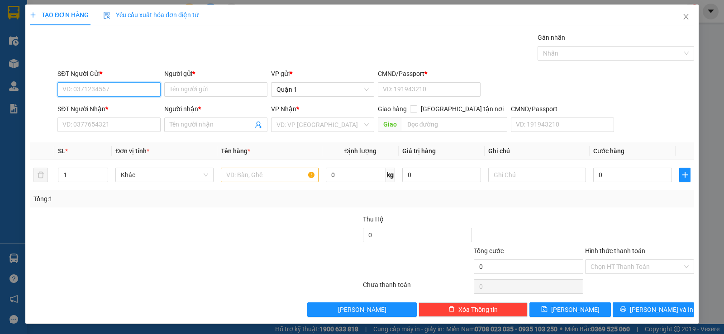
drag, startPoint x: 119, startPoint y: 89, endPoint x: 724, endPoint y: 12, distance: 609.1
click at [128, 86] on input "SĐT Người Gửi *" at bounding box center [108, 89] width 103 height 14
click at [108, 110] on div "0937090003 - NAM" at bounding box center [107, 108] width 91 height 10
type input "0937090003"
type input "NAM"
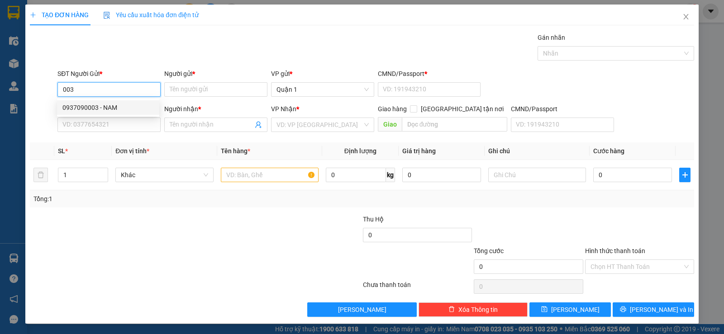
type input "1"
type input "0935073086"
type input "NƯƠNG"
type input "96 [PERSON_NAME]"
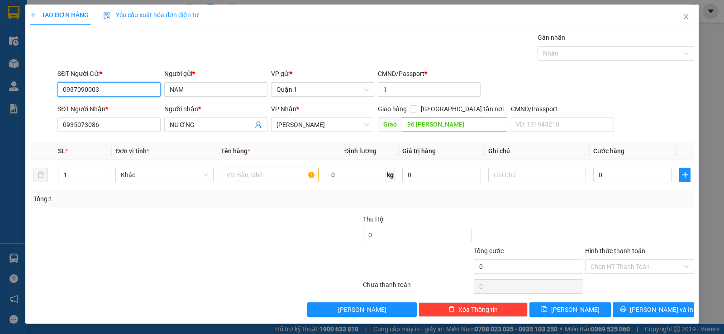
type input "0937090003"
click at [448, 127] on input "96 [PERSON_NAME]" at bounding box center [455, 124] width 106 height 14
type input "12 [PERSON_NAME]"
click at [265, 170] on input "text" at bounding box center [270, 175] width 98 height 14
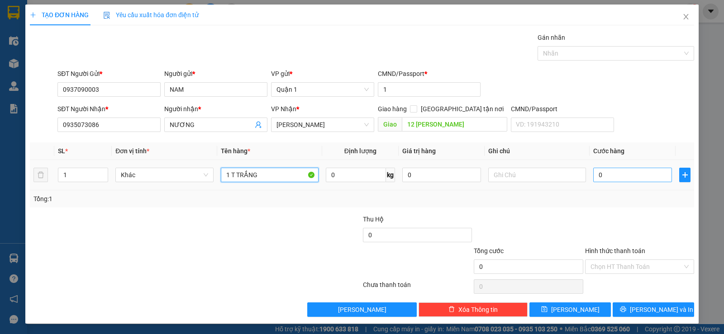
type input "1 T TRẮNG"
click at [617, 180] on input "0" at bounding box center [632, 175] width 79 height 14
type input "8"
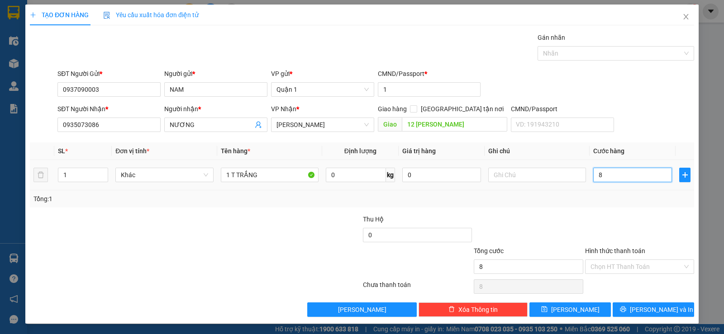
type input "80"
type input "80.000"
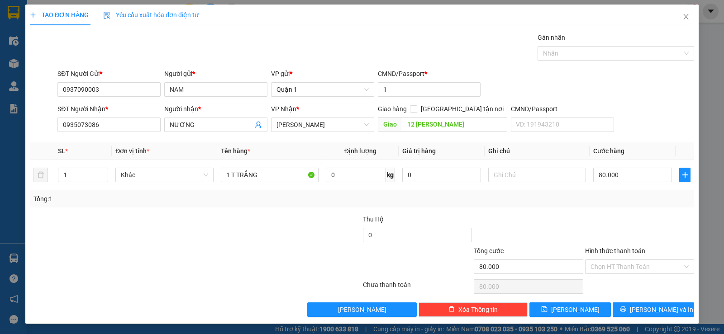
click at [623, 209] on div "Transit Pickup Surcharge Ids Transit Deliver Surcharge Ids Transit Deliver Surc…" at bounding box center [362, 175] width 664 height 285
click at [632, 269] on input "Hình thức thanh toán" at bounding box center [637, 267] width 92 height 14
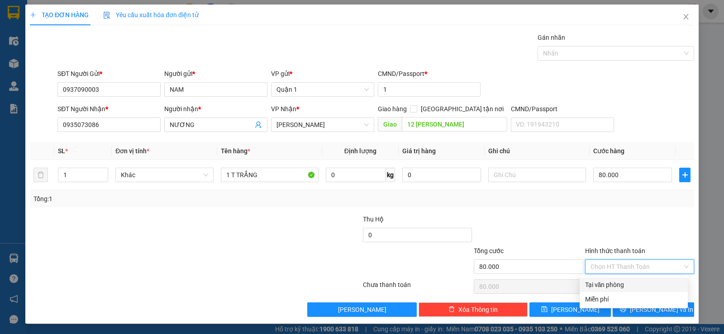
drag, startPoint x: 630, startPoint y: 281, endPoint x: 639, endPoint y: 291, distance: 13.8
click at [630, 281] on div "Tại văn phòng" at bounding box center [633, 285] width 97 height 10
type input "0"
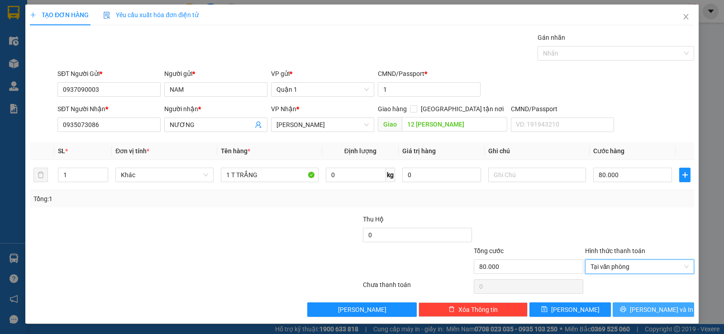
drag, startPoint x: 650, startPoint y: 307, endPoint x: 638, endPoint y: 300, distance: 14.0
click at [648, 307] on span "[PERSON_NAME] và In" at bounding box center [661, 310] width 63 height 10
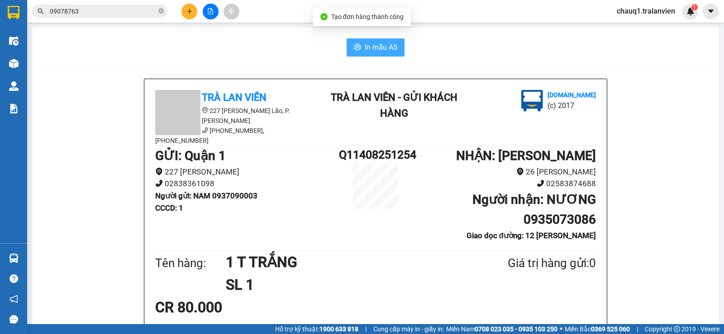
click at [387, 47] on span "In mẫu A5" at bounding box center [381, 47] width 33 height 11
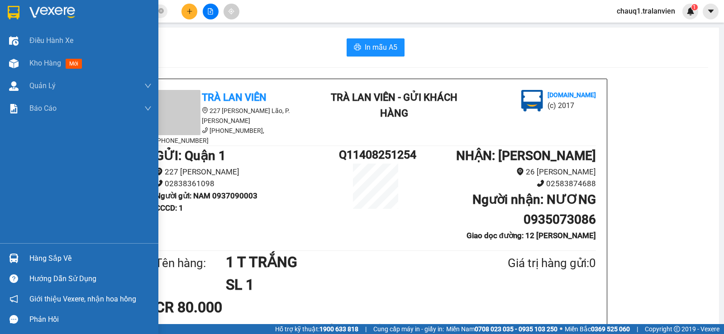
click at [10, 11] on img at bounding box center [14, 13] width 12 height 14
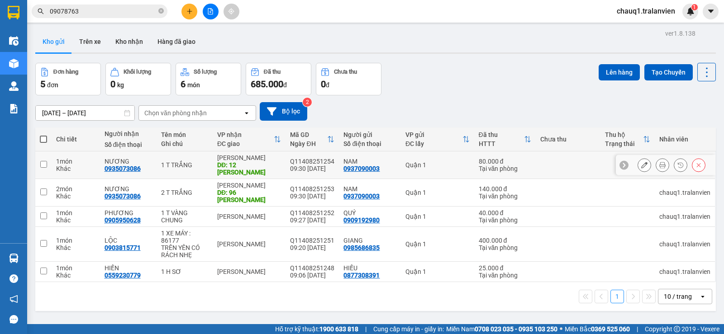
click at [641, 166] on icon at bounding box center [644, 165] width 6 height 6
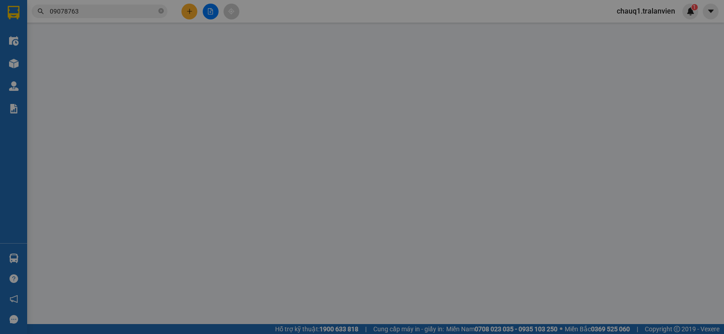
type input "0937090003"
type input "NAM"
type input "1"
type input "0935073086"
type input "NƯƠNG"
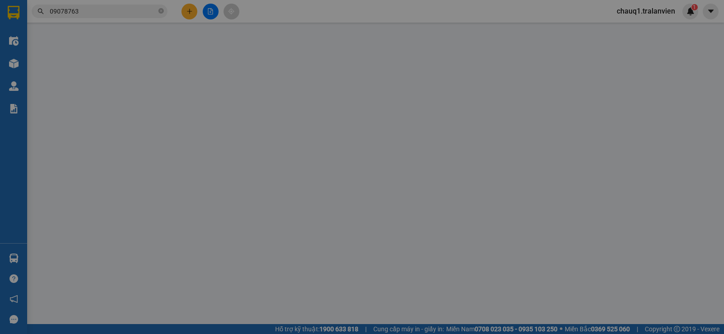
type input "12 [PERSON_NAME]"
type input "80.000"
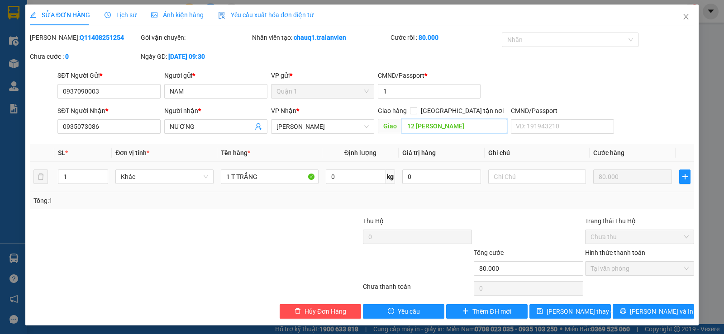
click at [492, 128] on input "12 [PERSON_NAME]" at bounding box center [455, 126] width 106 height 14
click at [492, 128] on input "text" at bounding box center [455, 126] width 106 height 14
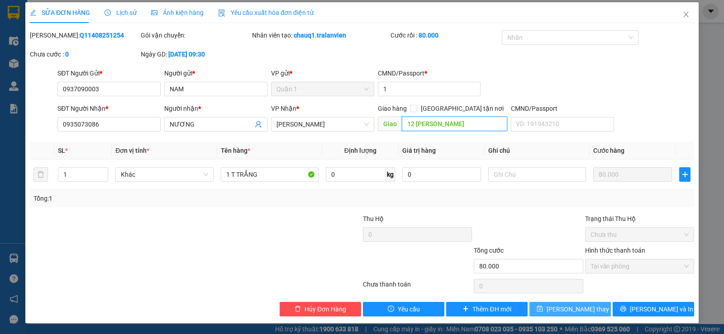
type input "12 [PERSON_NAME]"
click at [562, 310] on span "[PERSON_NAME] thay đổi" at bounding box center [583, 310] width 72 height 10
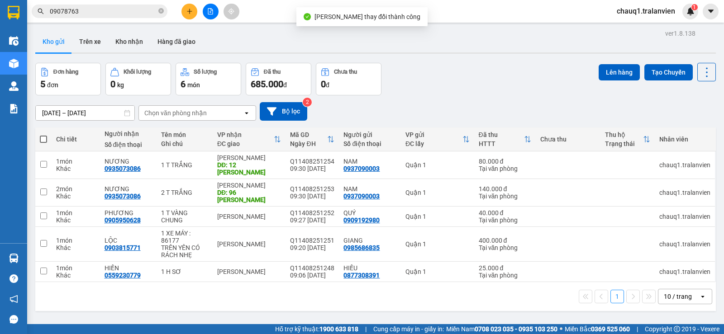
click at [448, 71] on div "Đơn hàng 5 đơn Khối lượng 0 kg Số lượng 6 món Đã thu 685.000 đ Chưa thu 0 đ Lên…" at bounding box center [375, 79] width 681 height 33
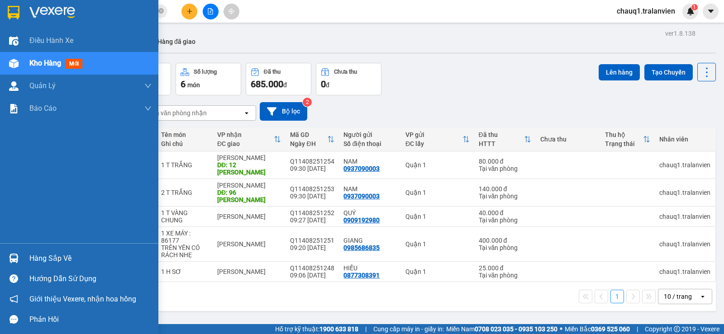
click at [10, 14] on img at bounding box center [14, 13] width 12 height 14
click at [19, 13] on img at bounding box center [14, 13] width 12 height 14
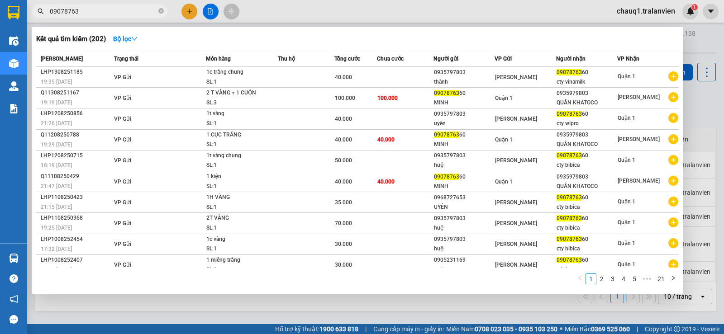
click at [94, 10] on input "09078763" at bounding box center [103, 11] width 107 height 10
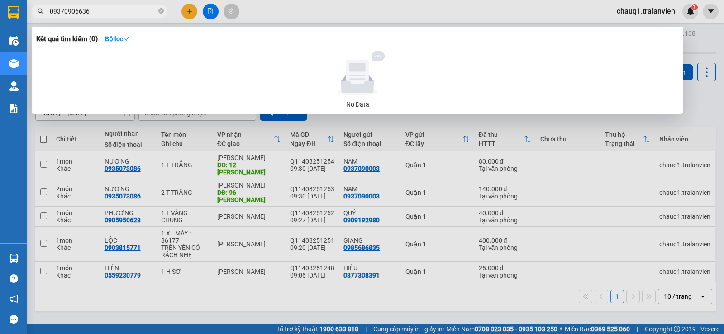
click at [67, 11] on input "09370906636" at bounding box center [103, 11] width 107 height 10
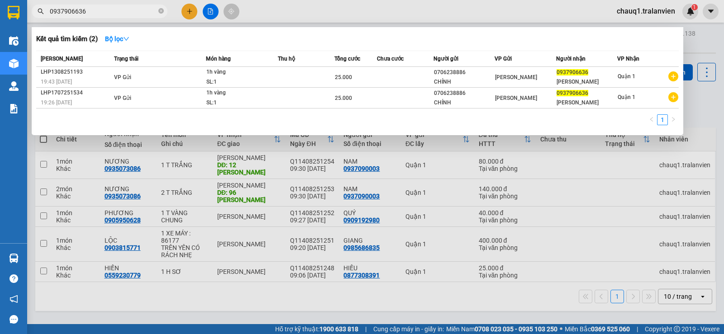
click at [323, 16] on div at bounding box center [362, 167] width 724 height 334
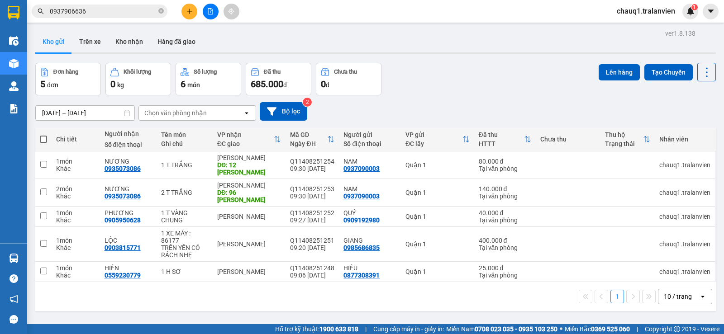
drag, startPoint x: 353, startPoint y: 52, endPoint x: 294, endPoint y: 48, distance: 58.5
click at [347, 53] on div "Kho gửi Trên xe Kho nhận Hàng đã giao" at bounding box center [375, 42] width 681 height 23
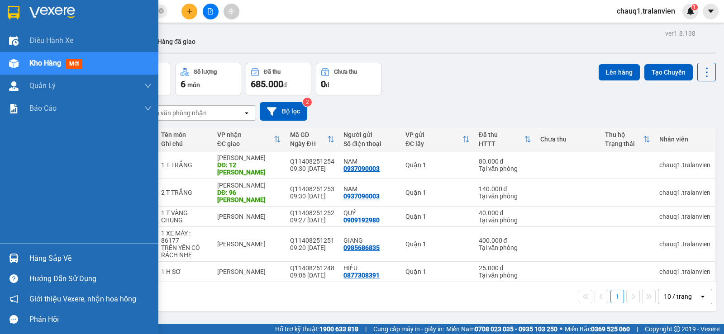
click at [22, 7] on div at bounding box center [79, 14] width 158 height 29
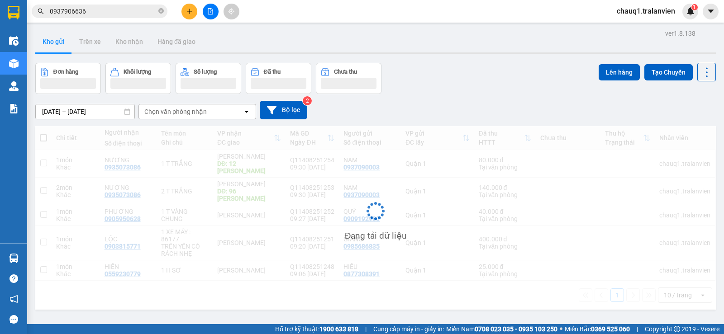
click at [344, 38] on div "Kho gửi Trên xe Kho nhận Hàng đã giao" at bounding box center [375, 43] width 681 height 24
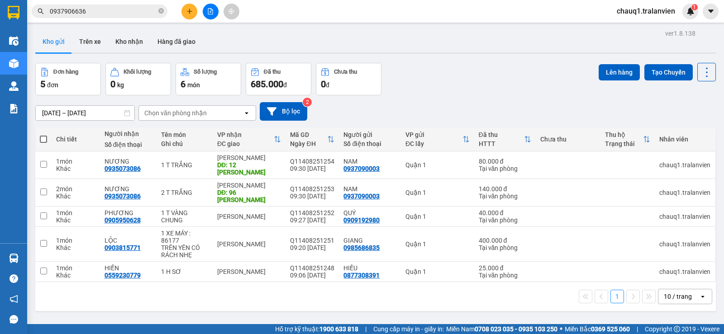
click at [332, 38] on div "Kho gửi Trên xe Kho nhận Hàng đã giao" at bounding box center [375, 43] width 681 height 24
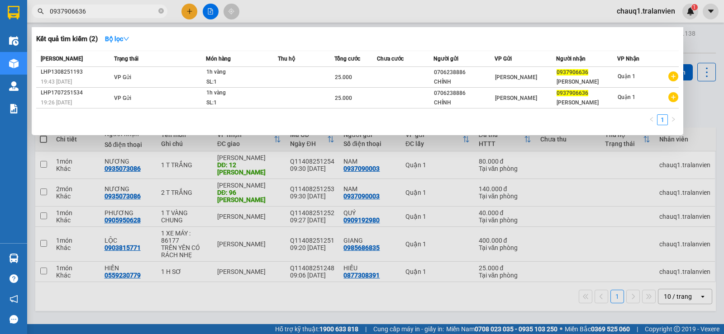
click at [73, 7] on input "0937906636" at bounding box center [103, 11] width 107 height 10
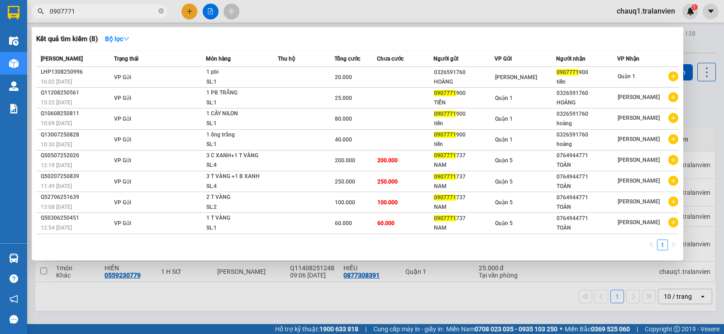
click at [81, 11] on input "0907771" at bounding box center [103, 11] width 107 height 10
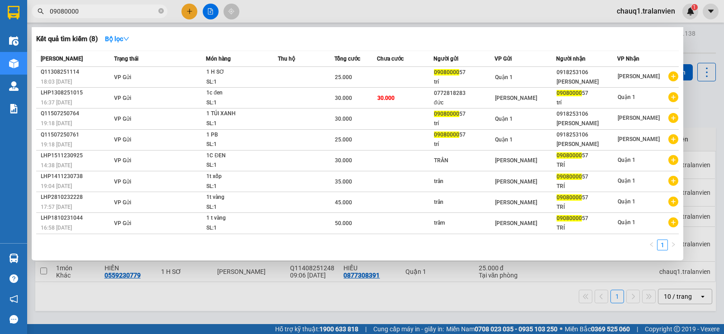
type input "09080000"
click at [189, 5] on div at bounding box center [362, 167] width 724 height 334
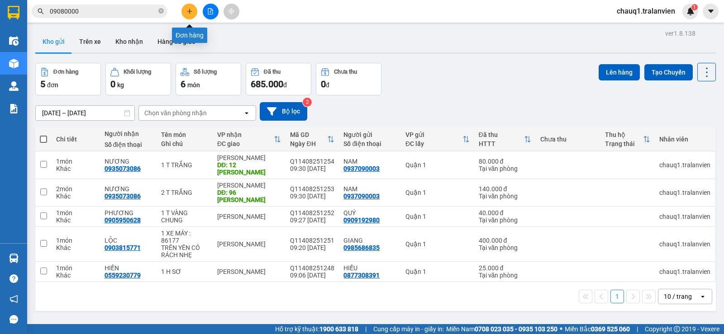
click at [189, 11] on icon "plus" at bounding box center [189, 11] width 5 height 0
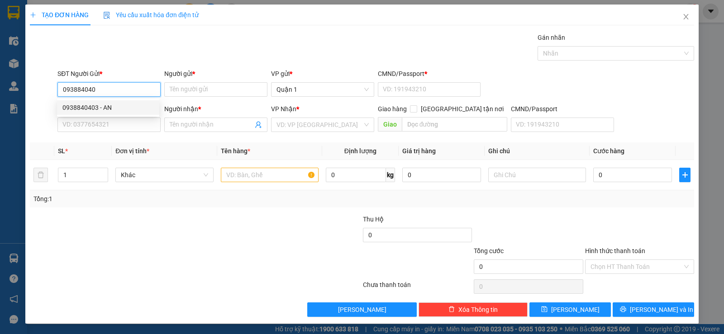
click at [131, 107] on div "0938840403 - AN" at bounding box center [107, 108] width 91 height 10
type input "0938840403"
type input "AN"
type input "1"
type input "0982234430"
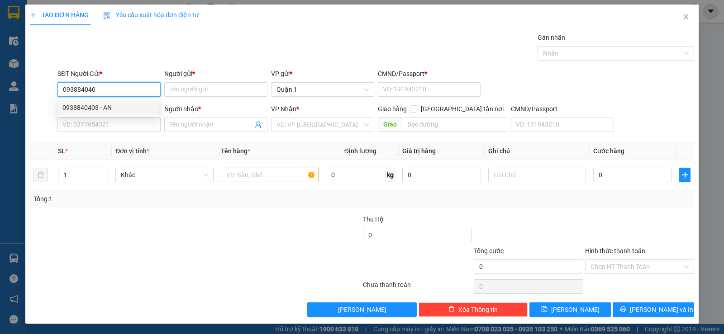
type input "TRÂN"
type input "0938840403"
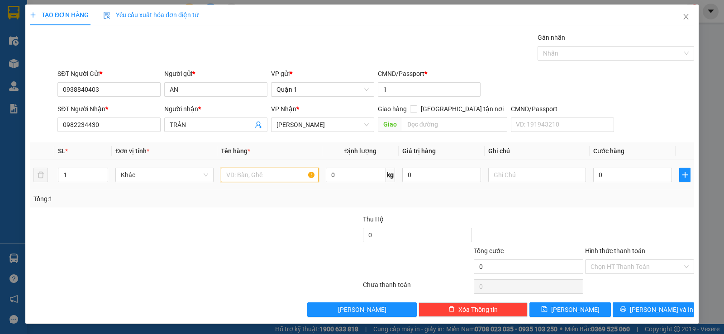
click at [248, 181] on input "text" at bounding box center [270, 175] width 98 height 14
click at [245, 180] on input "text" at bounding box center [270, 175] width 98 height 14
type input "1 CỤC KEO VÀNG"
type input "4"
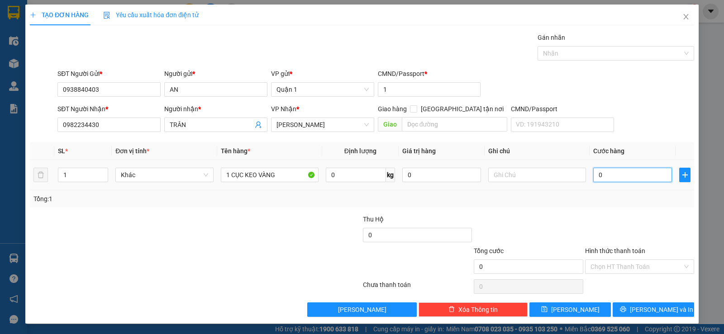
type input "4"
type input "40"
type input "40.000"
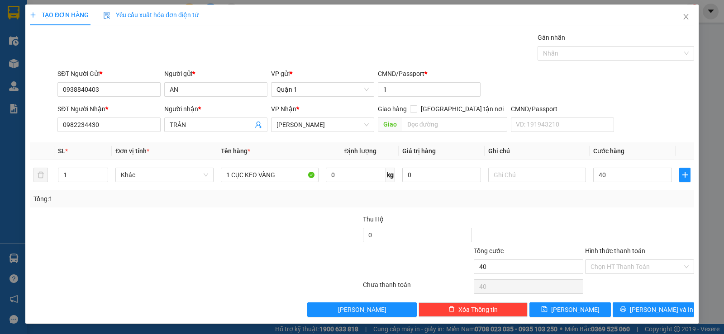
type input "40.000"
click at [615, 218] on div at bounding box center [639, 231] width 111 height 32
click at [656, 313] on span "[PERSON_NAME] và In" at bounding box center [661, 310] width 63 height 10
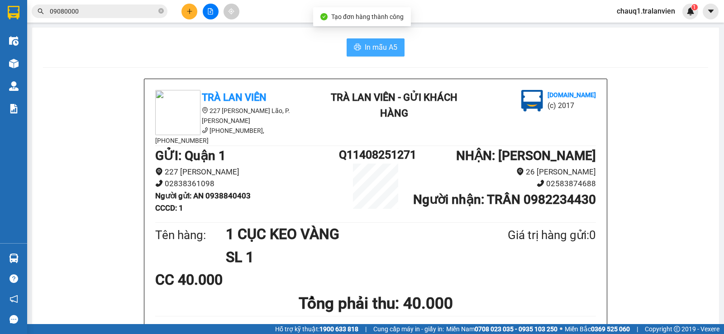
click at [391, 48] on span "In mẫu A5" at bounding box center [381, 47] width 33 height 11
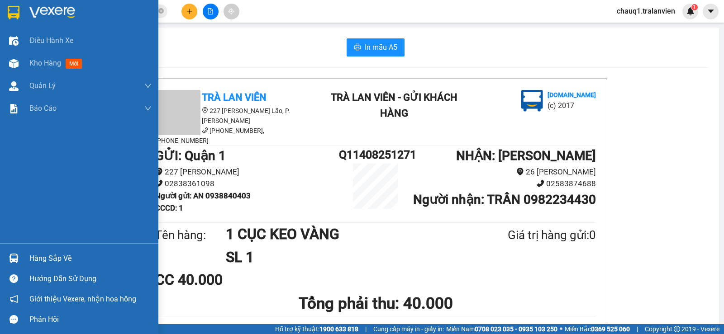
click at [13, 13] on img at bounding box center [14, 13] width 12 height 14
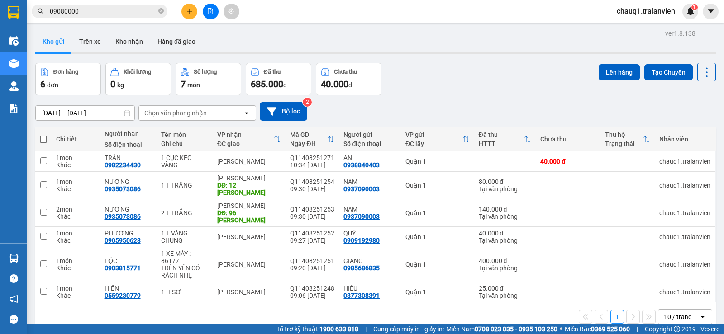
click at [488, 102] on div "[DATE] – [DATE] Press the down arrow key to interact with the calendar and sele…" at bounding box center [375, 111] width 681 height 19
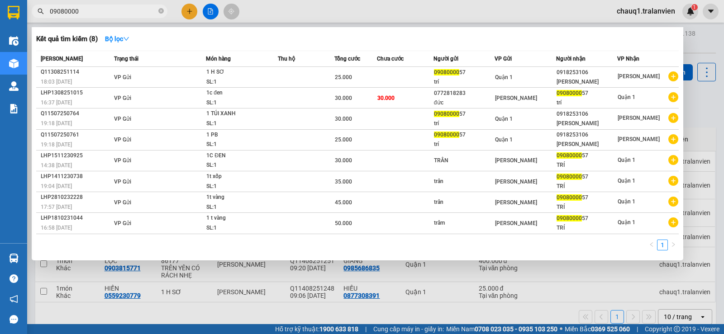
click at [89, 11] on input "09080000" at bounding box center [103, 11] width 107 height 10
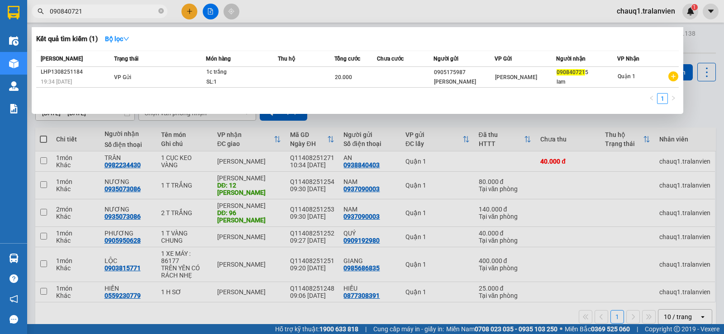
type input "090840721"
click at [412, 20] on div at bounding box center [362, 167] width 724 height 334
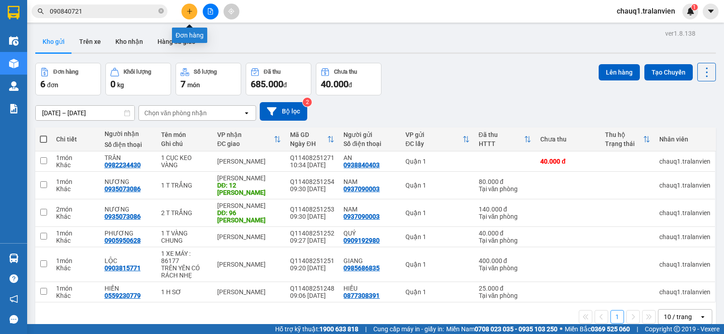
click at [190, 10] on icon "plus" at bounding box center [189, 11] width 0 height 5
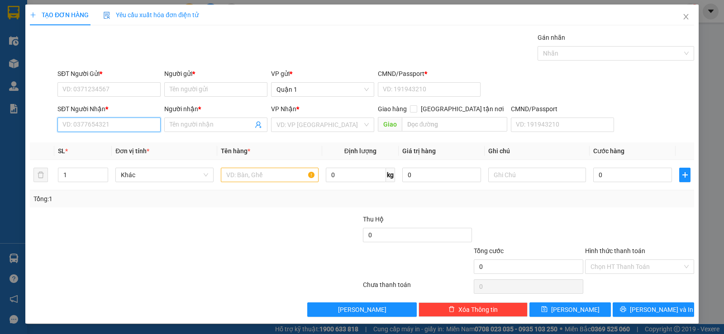
click at [130, 123] on input "SĐT Người Nhận *" at bounding box center [108, 125] width 103 height 14
click at [143, 121] on input "SĐT Người Nhận *" at bounding box center [108, 125] width 103 height 14
type input "0935663499"
click at [177, 122] on input "Người nhận *" at bounding box center [211, 125] width 83 height 10
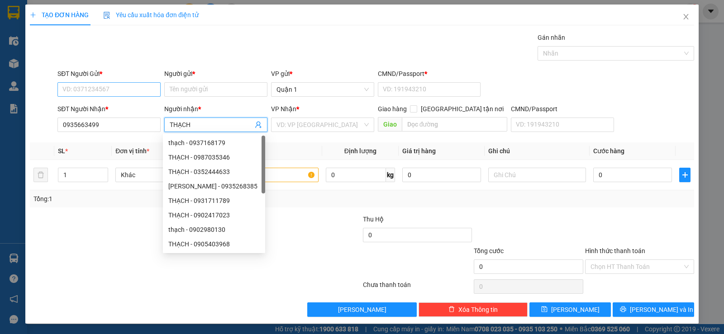
type input "THẠCH"
click at [93, 89] on input "SĐT Người Gửi *" at bounding box center [108, 89] width 103 height 14
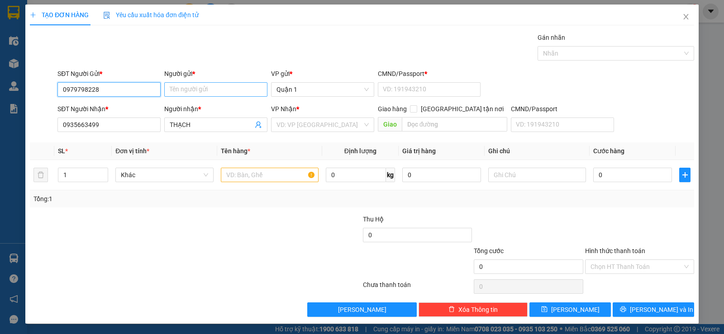
type input "0979798228"
click at [179, 86] on input "Người gửi *" at bounding box center [215, 89] width 103 height 14
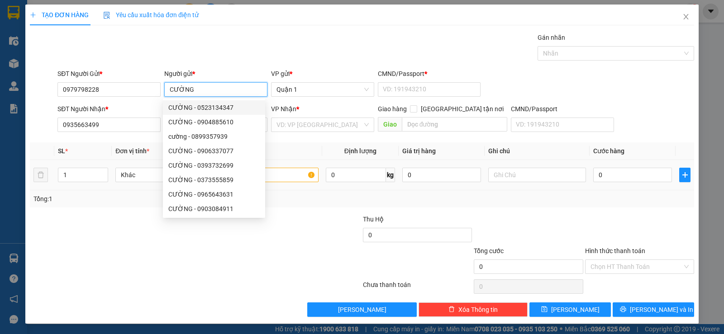
type input "CƯỜNG"
click at [625, 166] on div "0" at bounding box center [632, 175] width 79 height 18
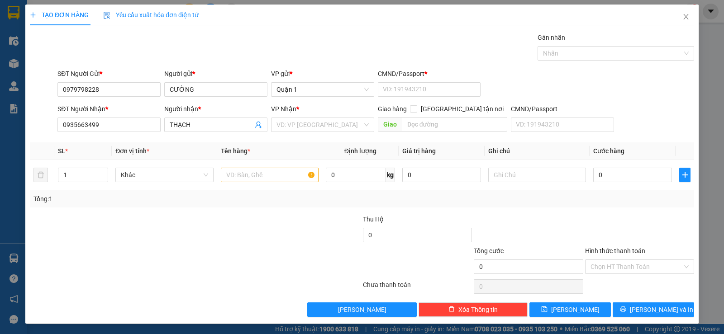
drag, startPoint x: 606, startPoint y: 221, endPoint x: 489, endPoint y: 196, distance: 119.8
click at [589, 220] on div at bounding box center [639, 231] width 111 height 32
click at [285, 121] on input "search" at bounding box center [320, 125] width 86 height 14
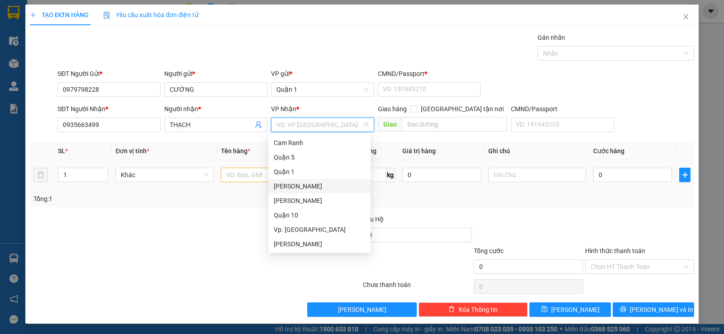
drag, startPoint x: 291, startPoint y: 186, endPoint x: 242, endPoint y: 184, distance: 49.8
click at [283, 186] on div "[PERSON_NAME]" at bounding box center [319, 186] width 91 height 10
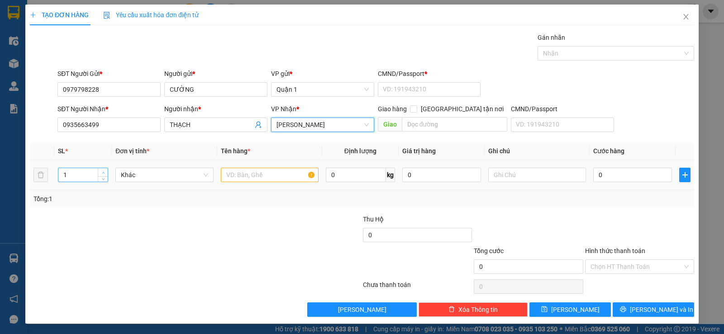
type input "2"
click at [106, 170] on span "Increase Value" at bounding box center [103, 172] width 10 height 8
click at [235, 178] on input "text" at bounding box center [270, 175] width 98 height 14
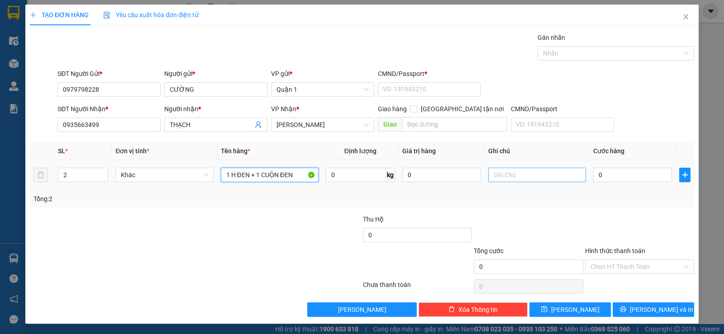
type input "1 H ĐEN + 1 CUỘN ĐEN"
click at [504, 178] on input "text" at bounding box center [537, 175] width 98 height 14
type input "KHÔNG BAO GÃY"
click at [630, 173] on input "0" at bounding box center [632, 175] width 79 height 14
type input "7"
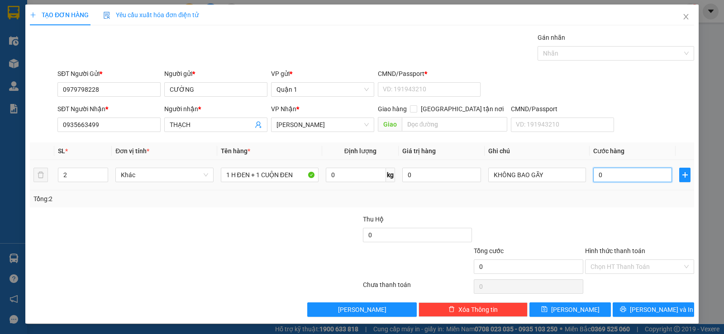
type input "7"
type input "70"
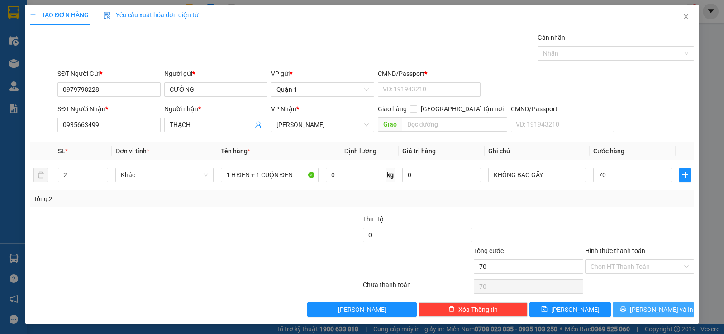
type input "70.000"
drag, startPoint x: 673, startPoint y: 312, endPoint x: 601, endPoint y: 270, distance: 84.2
click at [668, 308] on button "[PERSON_NAME] và In" at bounding box center [653, 310] width 81 height 14
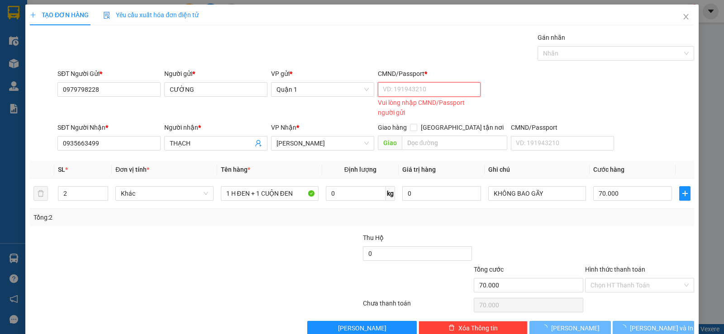
click at [434, 91] on input "CMND/Passport *" at bounding box center [429, 89] width 103 height 14
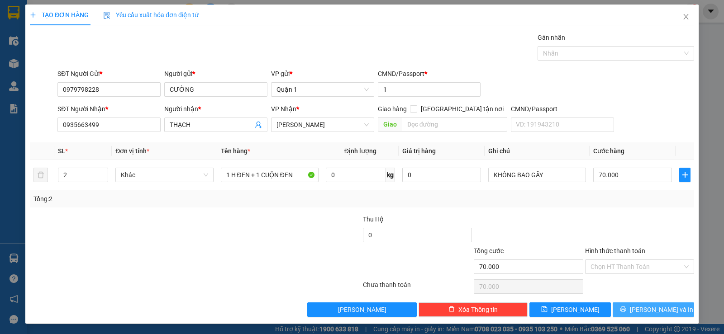
click at [642, 309] on span "[PERSON_NAME] và In" at bounding box center [661, 310] width 63 height 10
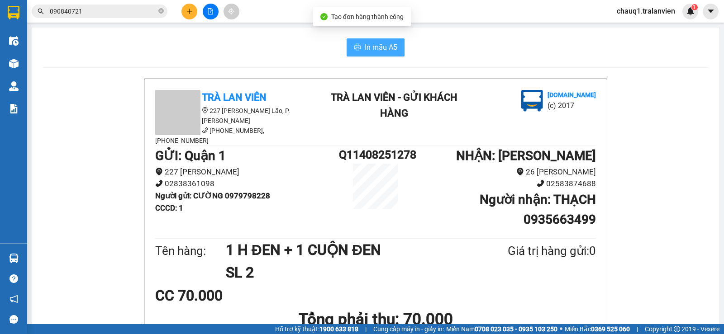
click at [375, 43] on span "In mẫu A5" at bounding box center [381, 47] width 33 height 11
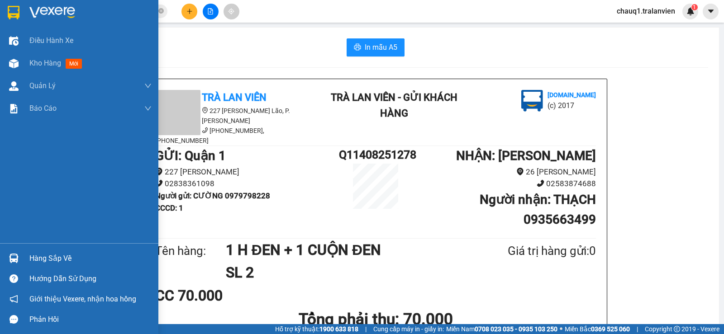
click at [16, 8] on img at bounding box center [14, 13] width 12 height 14
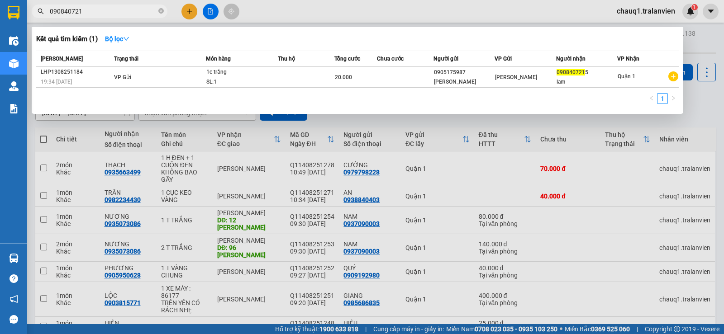
click at [100, 13] on input "090840721" at bounding box center [103, 11] width 107 height 10
click at [190, 13] on div at bounding box center [362, 167] width 724 height 334
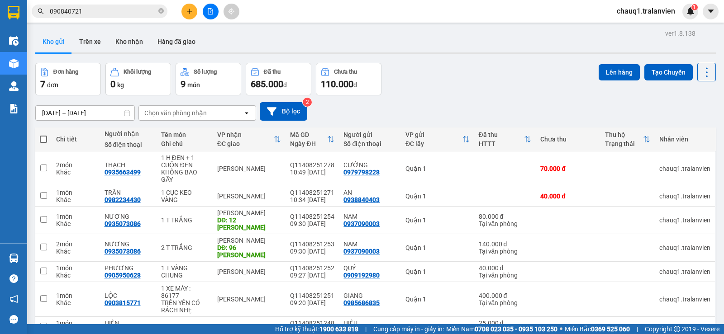
click at [190, 13] on icon "plus" at bounding box center [189, 11] width 0 height 5
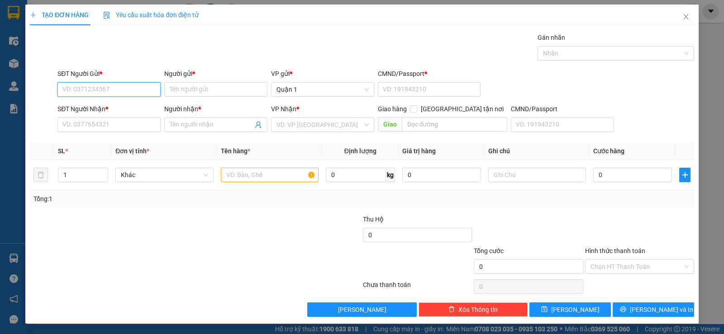
drag, startPoint x: 135, startPoint y: 91, endPoint x: 724, endPoint y: 17, distance: 593.4
click at [164, 90] on div "SĐT Người Gửi * VD: 0371234567 Người gửi * Tên người gửi VP gửi * Quận 1 CMND/P…" at bounding box center [376, 85] width 640 height 32
type input "0932609132"
click at [122, 108] on div "0932609132 - BÁNH BAO" at bounding box center [107, 108] width 91 height 10
type input "BÁNH BAO"
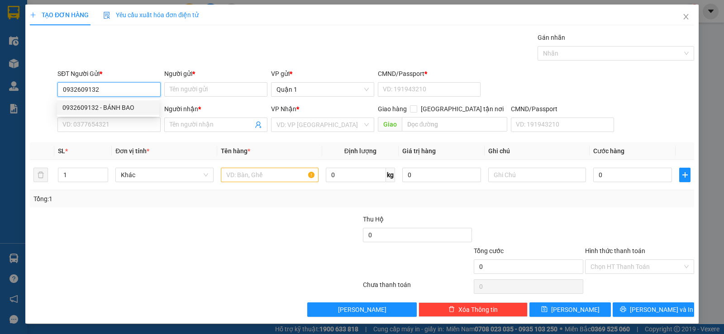
type input "1"
type input "0905977444"
type input "TRÂN"
type input "0932609132"
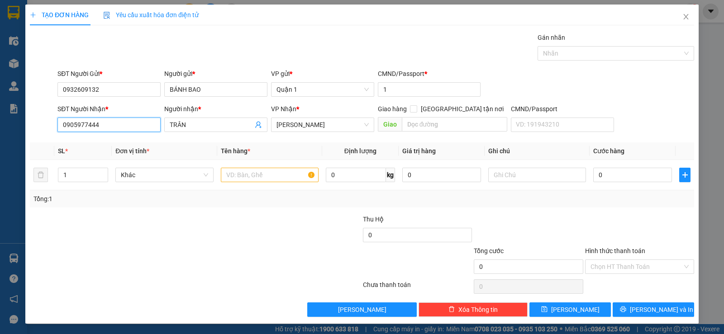
click at [111, 128] on input "0905977444" at bounding box center [108, 125] width 103 height 14
click at [241, 174] on input "text" at bounding box center [270, 175] width 98 height 14
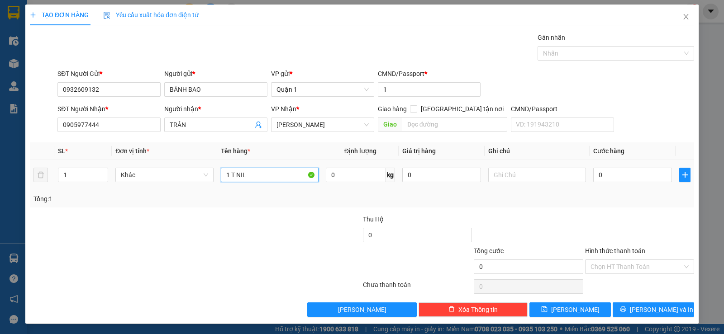
type input "1 T NILO"
click at [645, 177] on input "0" at bounding box center [632, 175] width 79 height 14
drag, startPoint x: 638, startPoint y: 217, endPoint x: 647, endPoint y: 249, distance: 33.4
click at [638, 217] on div at bounding box center [639, 231] width 111 height 32
drag, startPoint x: 648, startPoint y: 309, endPoint x: 529, endPoint y: 177, distance: 177.9
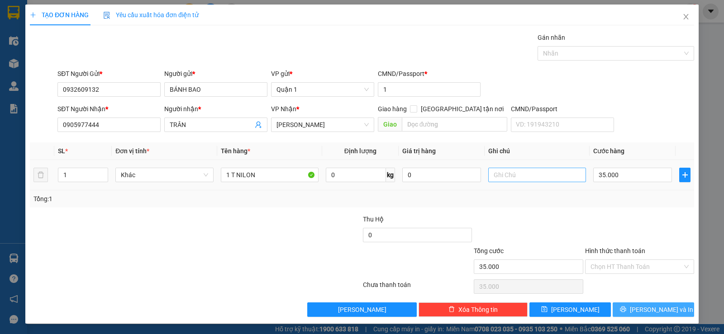
click at [648, 307] on span "[PERSON_NAME] và In" at bounding box center [661, 310] width 63 height 10
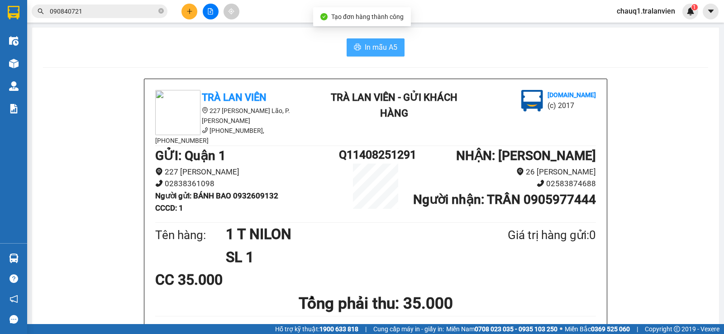
click at [394, 44] on span "In mẫu A5" at bounding box center [381, 47] width 33 height 11
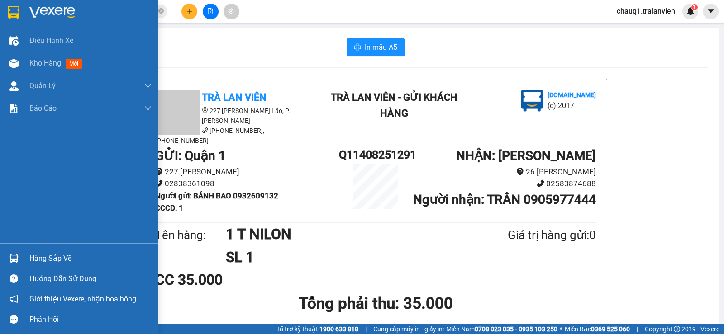
click at [28, 11] on div at bounding box center [79, 14] width 158 height 29
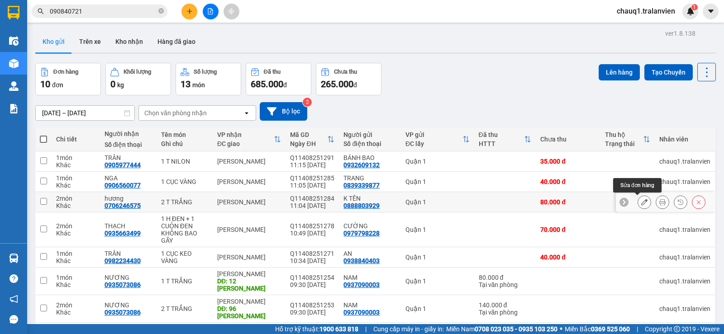
click at [641, 200] on icon at bounding box center [644, 202] width 6 height 6
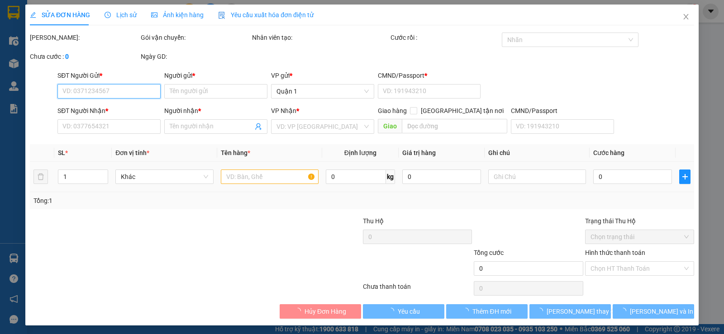
type input "0888803929"
type input "K TÊN"
type input "1"
type input "0706246575"
type input "hương"
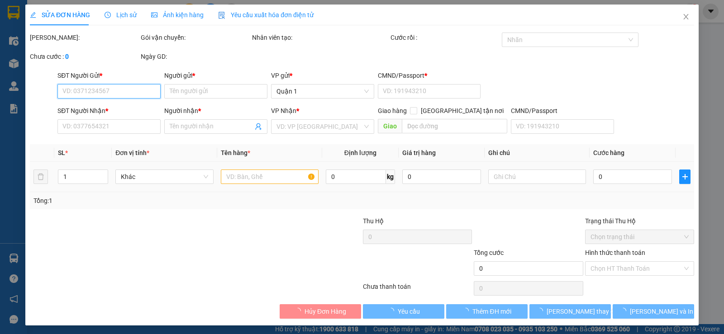
type input "80.000"
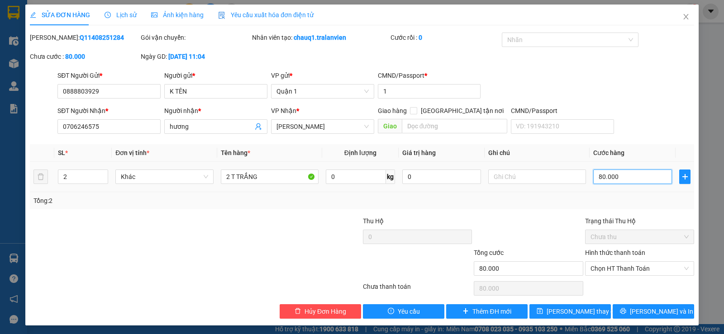
drag, startPoint x: 582, startPoint y: 189, endPoint x: 611, endPoint y: 173, distance: 32.8
click at [611, 173] on input "80.000" at bounding box center [632, 177] width 79 height 14
type input "1"
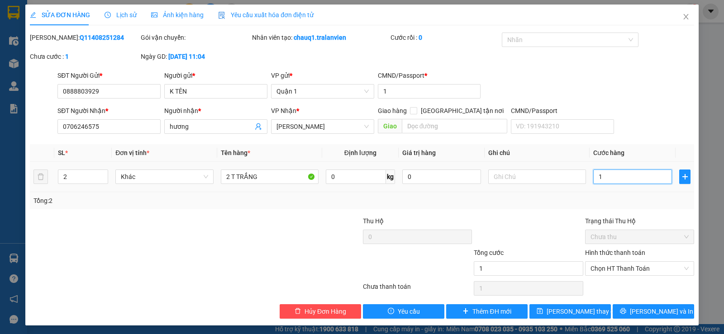
type input "10"
type input "100"
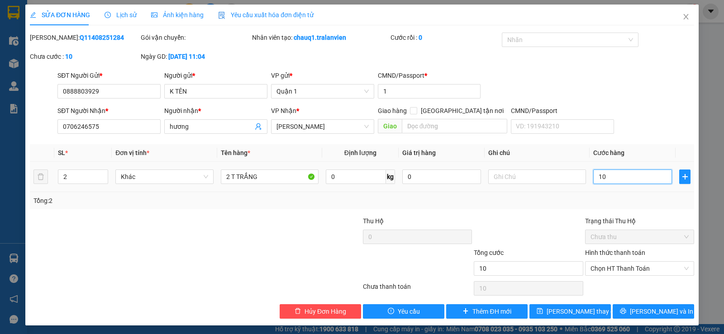
type input "100"
click at [527, 215] on div "Total Paid Fee 0 Total UnPaid Fee 80.000 Cash Collection Total Fee Mã ĐH: Q1140…" at bounding box center [362, 176] width 664 height 287
click at [567, 313] on span "[PERSON_NAME] thay đổi" at bounding box center [583, 312] width 72 height 10
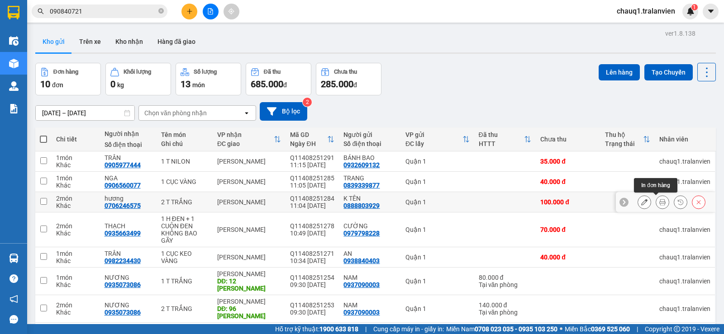
click at [656, 203] on button at bounding box center [662, 203] width 13 height 16
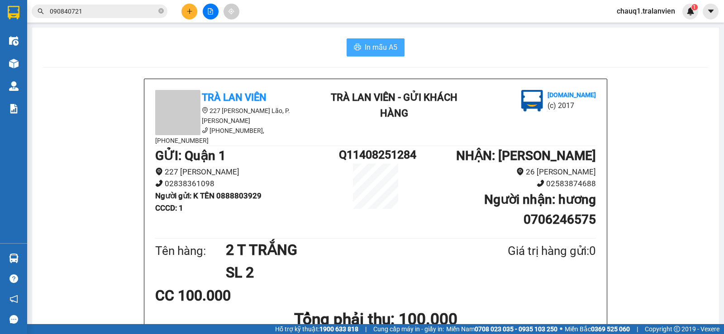
click at [382, 48] on span "In mẫu A5" at bounding box center [381, 47] width 33 height 11
click at [551, 213] on b "Người nhận : hương 0706246575" at bounding box center [540, 209] width 112 height 35
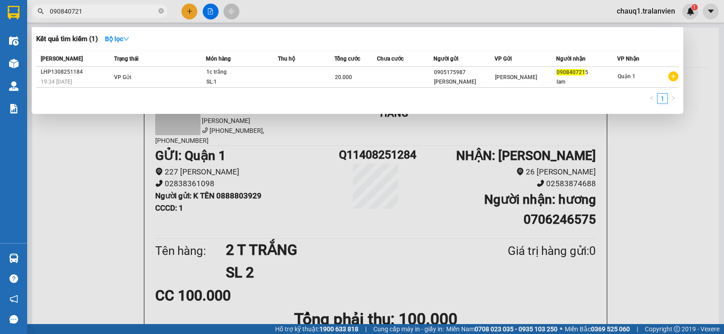
click at [114, 10] on input "090840721" at bounding box center [103, 11] width 107 height 10
drag, startPoint x: 114, startPoint y: 10, endPoint x: 86, endPoint y: 14, distance: 28.4
click at [86, 15] on input "090840721" at bounding box center [103, 11] width 107 height 10
click at [86, 13] on input "090840721" at bounding box center [103, 11] width 107 height 10
paste input "706246575"
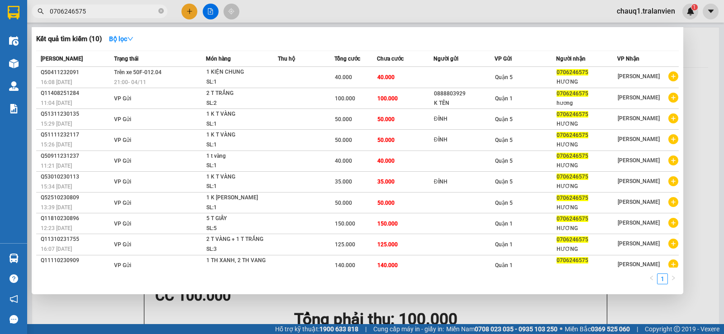
type input "0706246575"
click at [188, 14] on div at bounding box center [362, 167] width 724 height 334
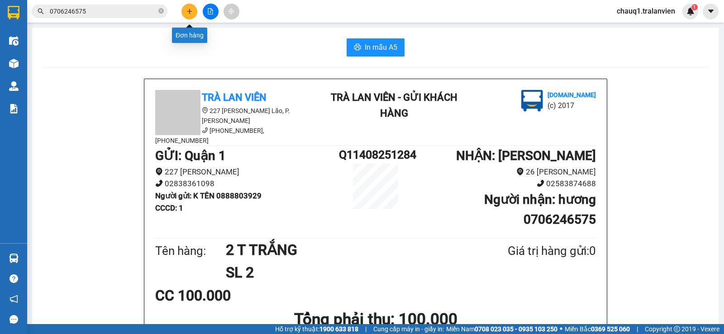
click at [188, 14] on icon "plus" at bounding box center [189, 11] width 6 height 6
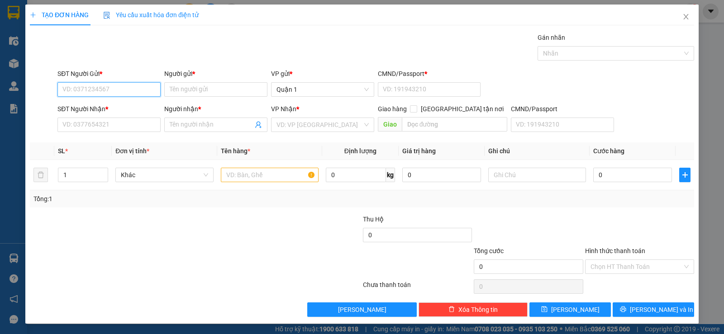
click at [127, 90] on input "SĐT Người Gửi *" at bounding box center [108, 89] width 103 height 14
click at [106, 110] on div "0798880825 - ĐẠT" at bounding box center [107, 108] width 91 height 10
type input "0798880825"
type input "ĐẠT"
type input "0796768998"
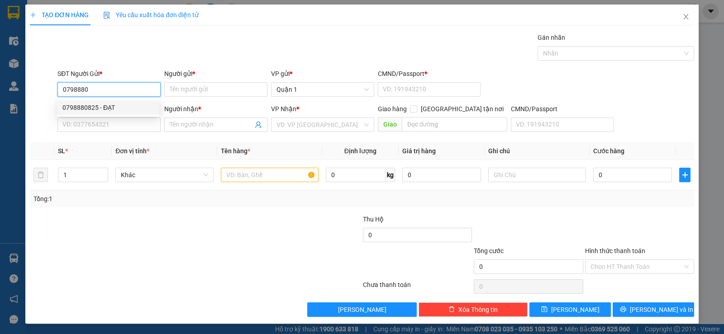
type input "TUẤN MÈO"
type input "0798880825"
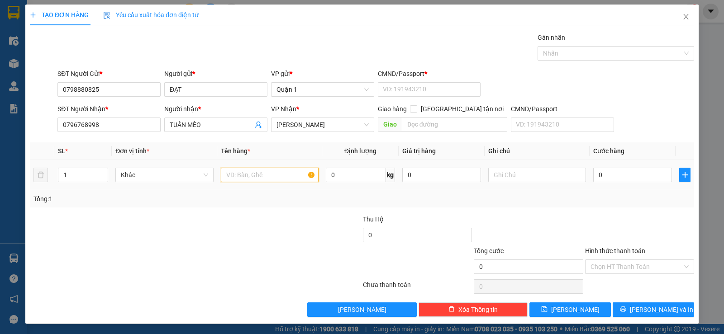
click at [231, 172] on input "text" at bounding box center [270, 175] width 98 height 14
type input "1 TX TRẮNG"
click at [611, 176] on input "0" at bounding box center [632, 175] width 79 height 14
type input "4"
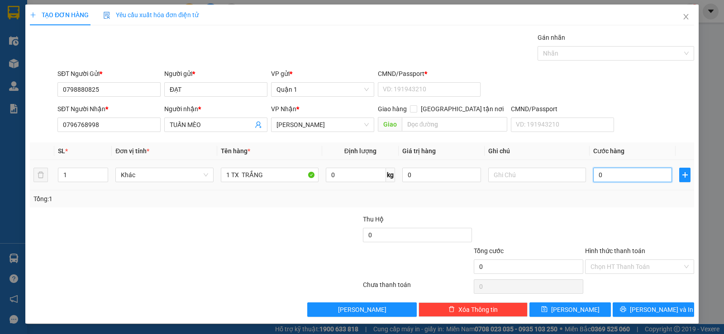
type input "4"
type input "40"
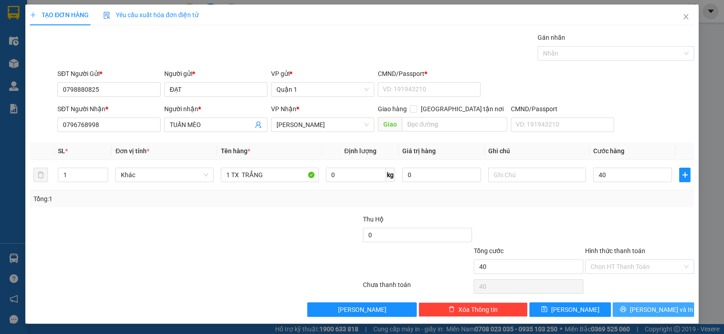
type input "40.000"
drag, startPoint x: 664, startPoint y: 309, endPoint x: 451, endPoint y: 152, distance: 264.4
click at [660, 309] on span "[PERSON_NAME] và In" at bounding box center [661, 310] width 63 height 10
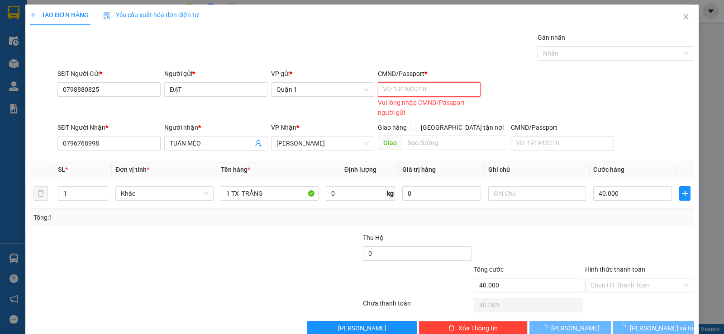
click at [389, 89] on input "CMND/Passport *" at bounding box center [429, 89] width 103 height 14
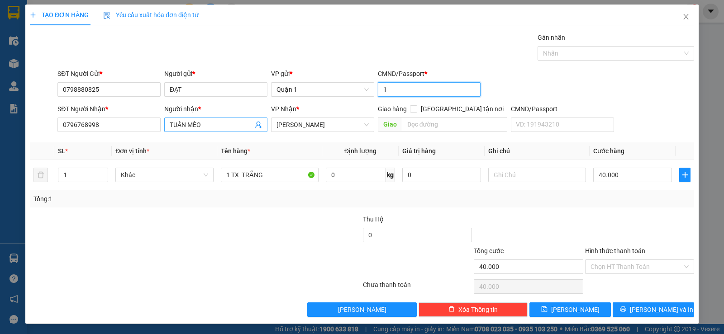
type input "1"
click at [192, 121] on input "TUẤN MÈO" at bounding box center [211, 125] width 83 height 10
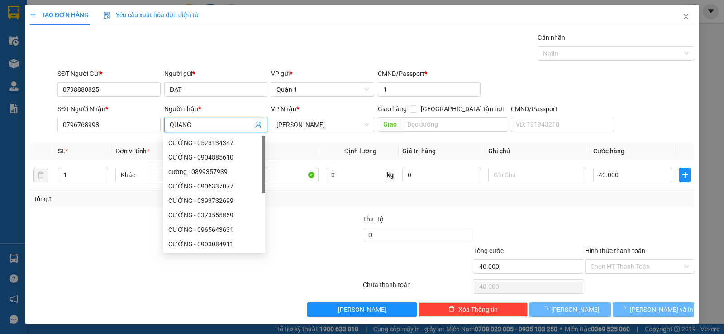
type input "QUANG"
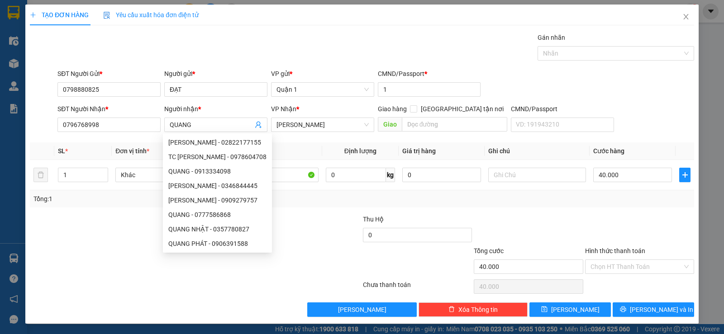
click at [644, 301] on div "Transit Pickup Surcharge Ids Transit Deliver Surcharge Ids Transit Deliver Surc…" at bounding box center [362, 175] width 664 height 285
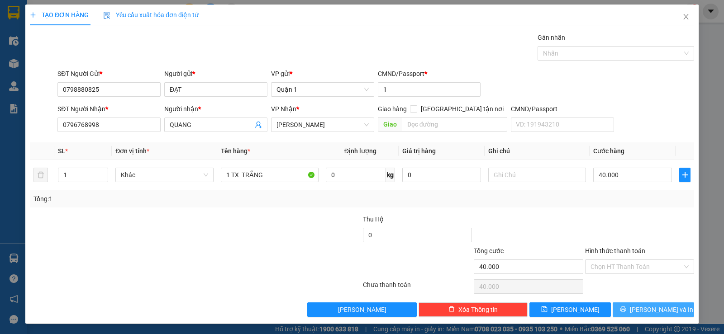
click at [645, 308] on span "[PERSON_NAME] và In" at bounding box center [661, 310] width 63 height 10
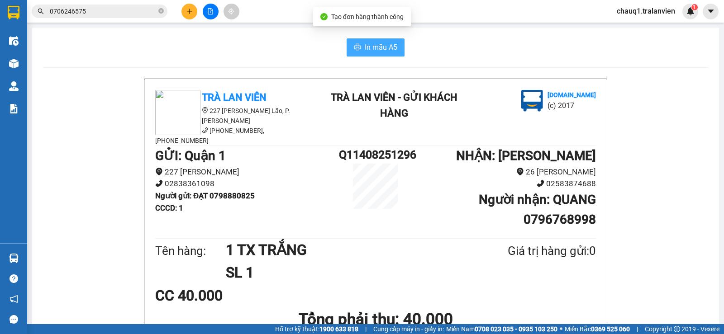
click at [368, 42] on span "In mẫu A5" at bounding box center [381, 47] width 33 height 11
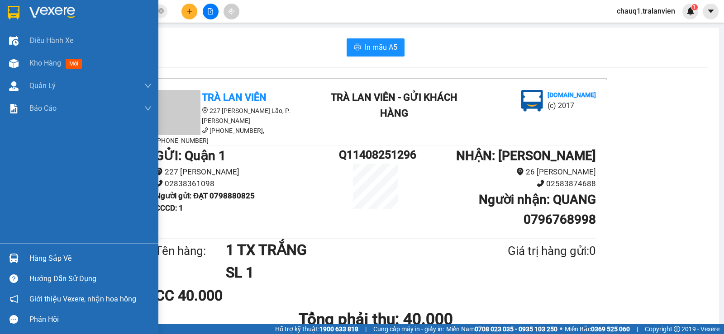
click at [19, 10] on img at bounding box center [14, 13] width 12 height 14
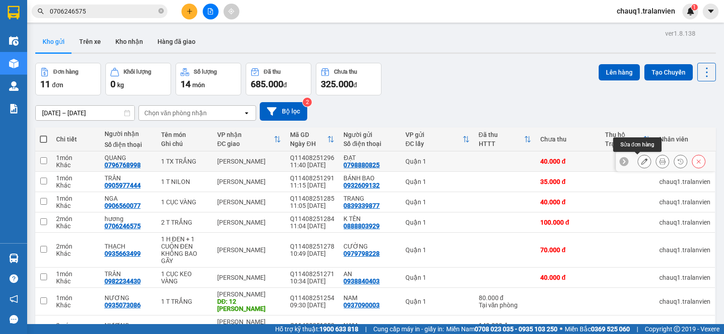
click at [638, 162] on button at bounding box center [644, 162] width 13 height 16
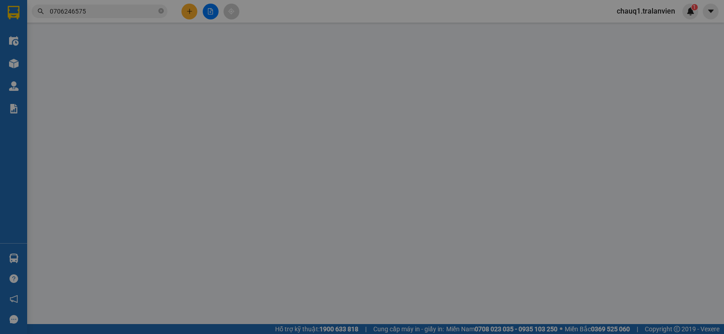
type input "0798880825"
type input "ĐẠT"
type input "1"
type input "0796768998"
type input "QUANG"
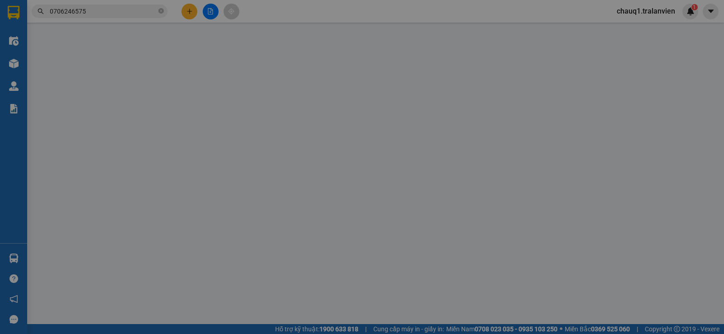
type input "40.000"
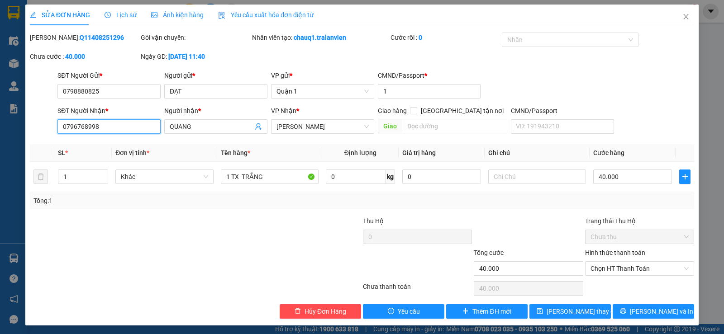
click at [135, 124] on input "0796768998" at bounding box center [108, 126] width 103 height 14
type input "090"
click at [584, 308] on span "[PERSON_NAME] thay đổi" at bounding box center [583, 312] width 72 height 10
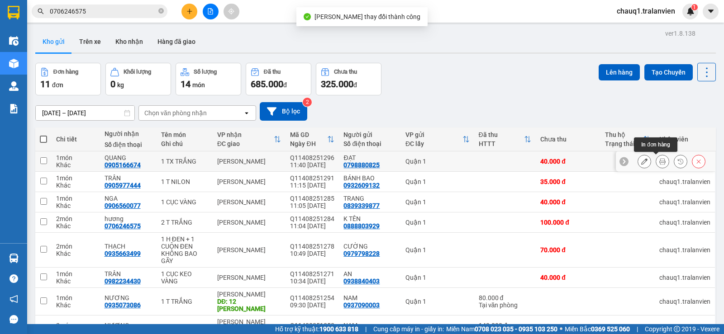
click at [659, 162] on icon at bounding box center [662, 161] width 6 height 6
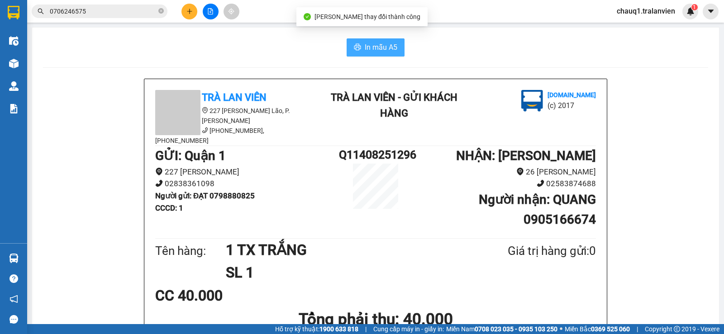
click at [369, 42] on span "In mẫu A5" at bounding box center [381, 47] width 33 height 11
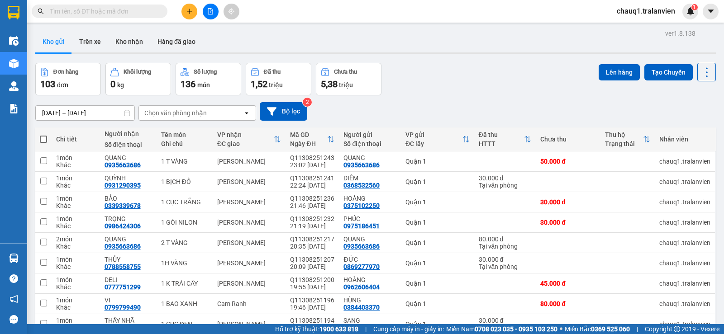
click at [155, 9] on div "Nhà xe đã có thể đặt đơn qua AhaMove và Grab ngay trên phần mềm quản lý hàng ho…" at bounding box center [362, 167] width 724 height 334
click at [151, 9] on input "text" at bounding box center [103, 11] width 107 height 10
click at [439, 69] on div "Đơn hàng 103 đơn Khối lượng 0 kg Số lượng 136 món Đã thu 1,52 triệu Chưa thu 5,…" at bounding box center [375, 79] width 681 height 33
click at [436, 72] on div "Đơn hàng 103 đơn Khối lượng 0 kg Số lượng 136 món Đã thu 1,52 triệu Chưa thu 5,…" at bounding box center [375, 79] width 681 height 33
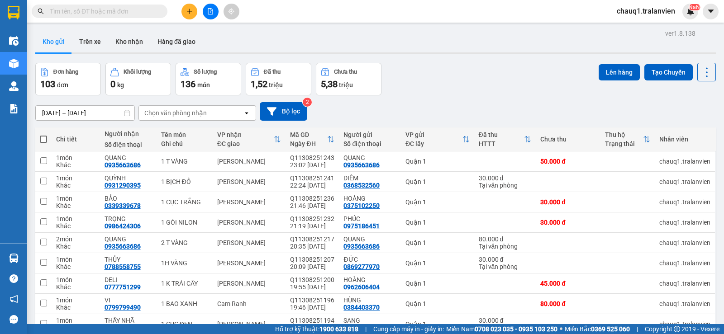
click at [144, 10] on input "text" at bounding box center [103, 11] width 107 height 10
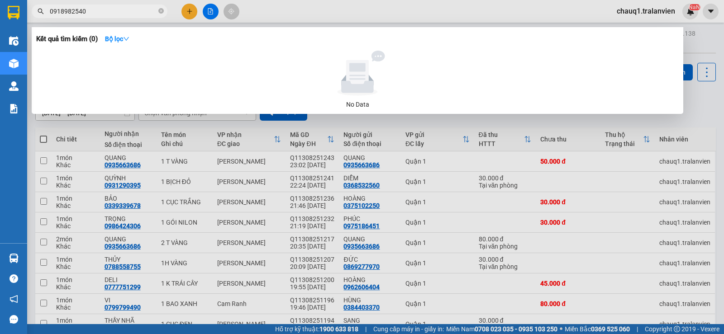
type input "0918982540"
click at [186, 13] on div at bounding box center [362, 167] width 724 height 334
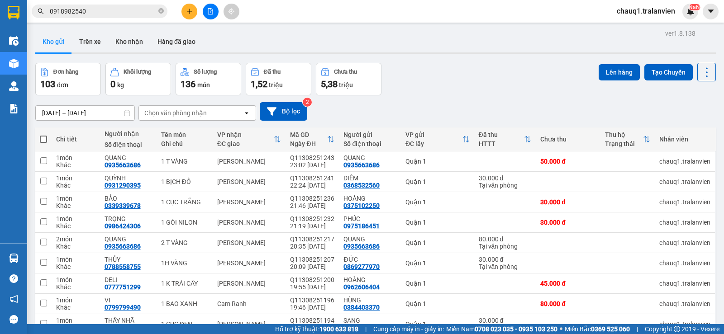
click at [186, 13] on icon "plus" at bounding box center [189, 11] width 6 height 6
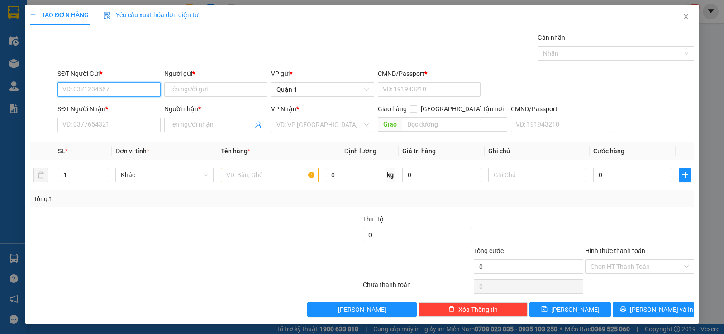
click at [147, 88] on input "SĐT Người Gửi *" at bounding box center [108, 89] width 103 height 14
type input "2"
click at [101, 171] on span "up" at bounding box center [102, 172] width 5 height 5
click at [98, 86] on input "SĐT Người Gửi *" at bounding box center [108, 89] width 103 height 14
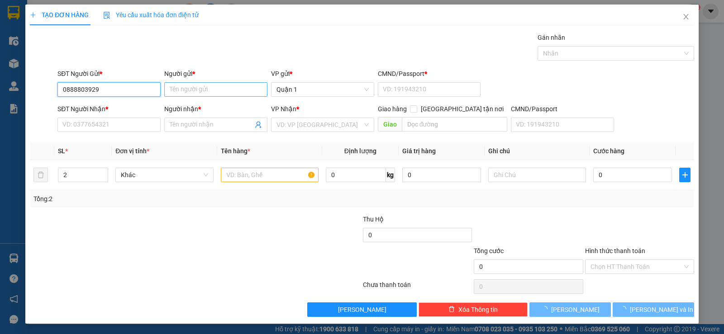
type input "0888803929"
click at [188, 90] on input "Người gửi *" at bounding box center [215, 89] width 103 height 14
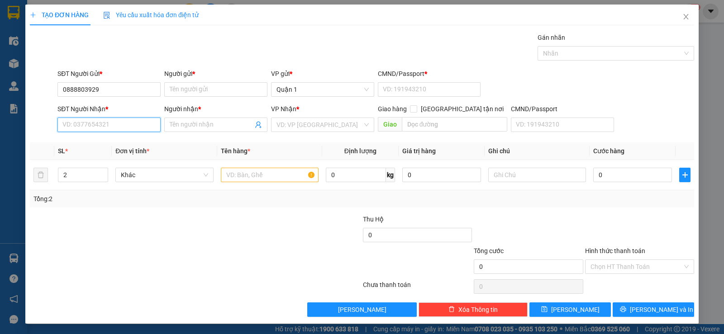
drag, startPoint x: 104, startPoint y: 124, endPoint x: 724, endPoint y: 78, distance: 621.3
click at [105, 124] on input "SĐT Người Nhận *" at bounding box center [108, 125] width 103 height 14
type input "0706246575"
click at [91, 148] on div "0706246575 - hương" at bounding box center [108, 143] width 102 height 14
type input "hương"
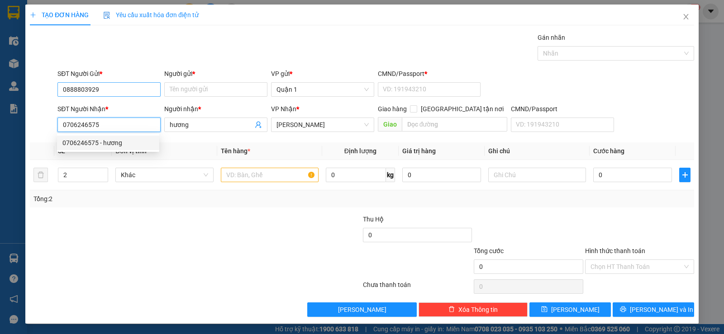
type input "0706246575"
click at [121, 88] on input "0888803929" at bounding box center [108, 89] width 103 height 14
drag, startPoint x: 121, startPoint y: 88, endPoint x: 102, endPoint y: 90, distance: 19.1
click at [102, 90] on input "0888803929" at bounding box center [108, 89] width 103 height 14
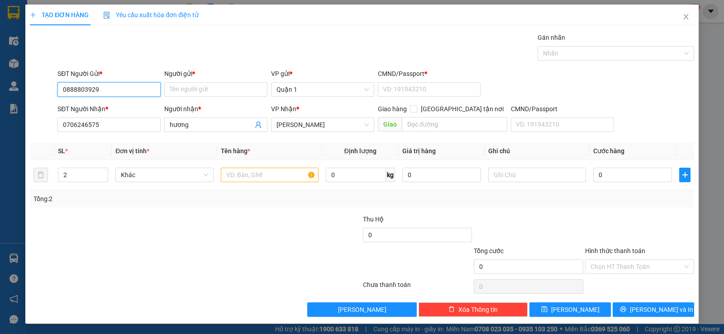
click at [101, 90] on input "0888803929" at bounding box center [108, 89] width 103 height 14
click at [105, 86] on input "SĐT Người Gửi *" at bounding box center [108, 89] width 103 height 14
click at [121, 90] on input "SĐT Người Gửi *" at bounding box center [108, 89] width 103 height 14
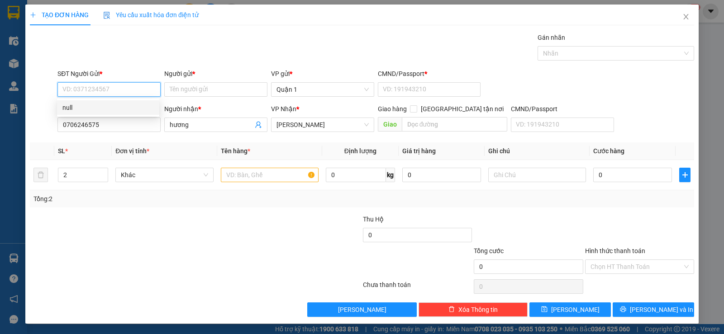
paste input "0888803929"
type input "0888803929"
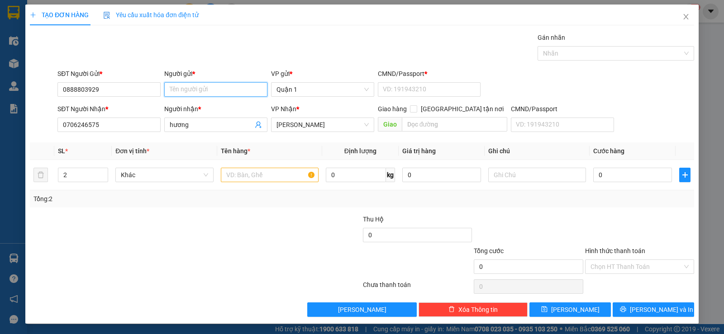
click at [189, 90] on input "Người gửi *" at bounding box center [215, 89] width 103 height 14
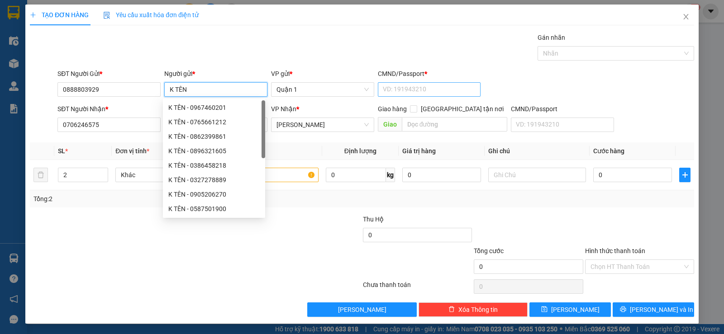
type input "K TÊN"
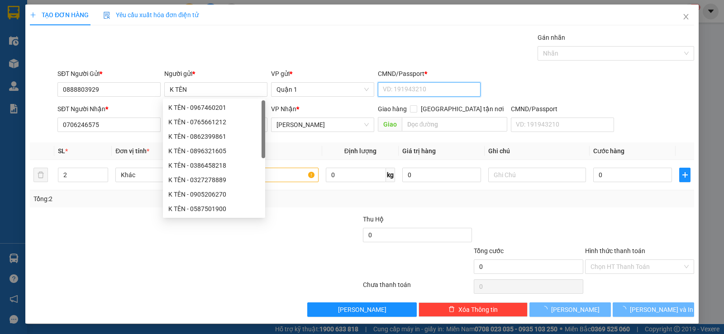
click at [443, 90] on input "CMND/Passport *" at bounding box center [429, 89] width 103 height 14
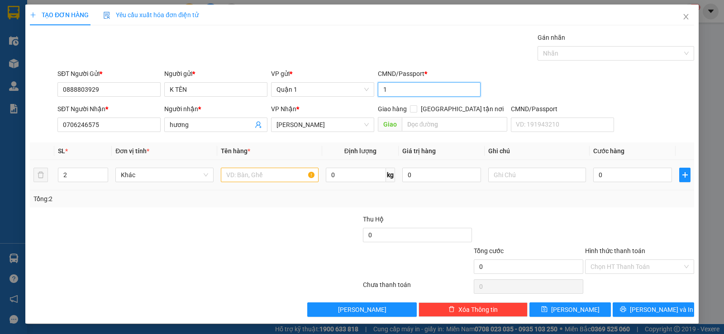
type input "1"
drag, startPoint x: 246, startPoint y: 176, endPoint x: 673, endPoint y: 135, distance: 429.6
click at [270, 177] on input "text" at bounding box center [270, 175] width 98 height 14
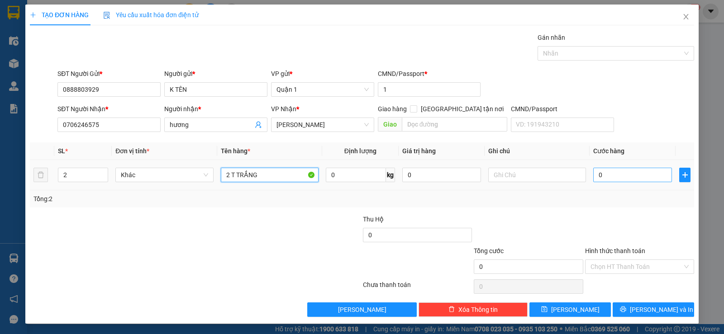
type input "2 T TRẮNG"
click at [619, 178] on input "0" at bounding box center [632, 175] width 79 height 14
type input "8"
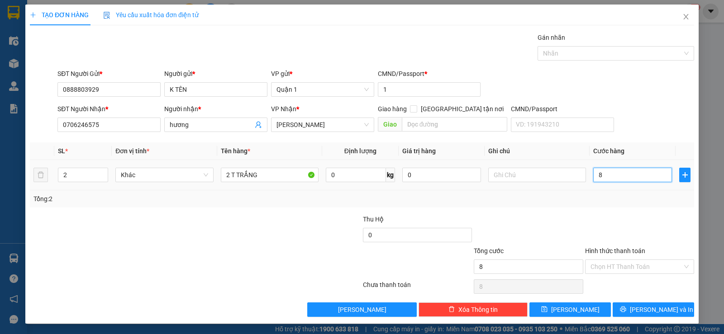
type input "80"
type input "80.000"
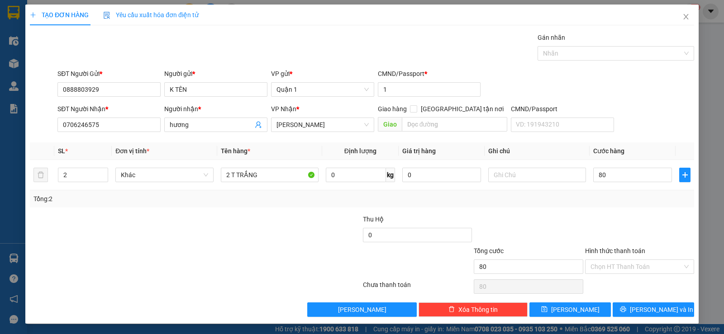
type input "80.000"
drag, startPoint x: 625, startPoint y: 220, endPoint x: 625, endPoint y: 225, distance: 5.4
click at [625, 222] on div at bounding box center [639, 231] width 111 height 32
drag, startPoint x: 639, startPoint y: 308, endPoint x: 572, endPoint y: 275, distance: 74.9
click at [625, 301] on div "Transit Pickup Surcharge Ids Transit Deliver Surcharge Ids Transit Deliver Surc…" at bounding box center [362, 175] width 664 height 285
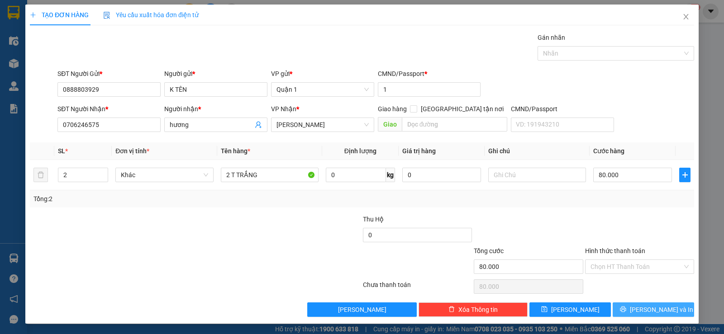
click at [629, 308] on button "[PERSON_NAME] và In" at bounding box center [653, 310] width 81 height 14
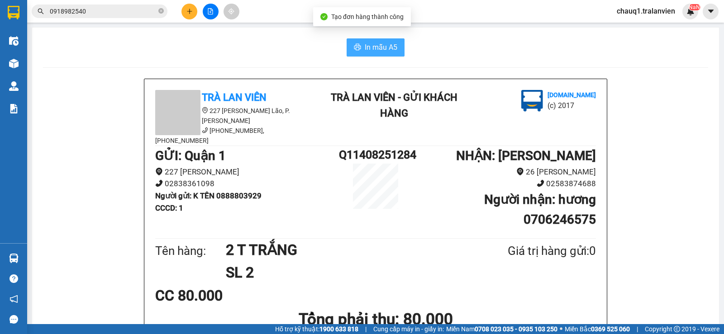
click at [387, 43] on span "In mẫu A5" at bounding box center [381, 47] width 33 height 11
click at [529, 206] on b "Người nhận : hương 0706246575" at bounding box center [540, 209] width 112 height 35
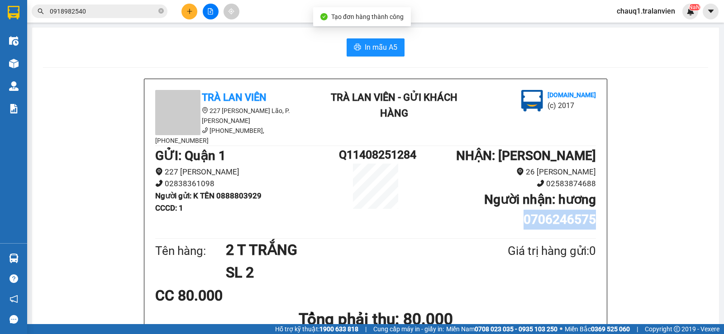
click at [529, 206] on b "Người nhận : hương 0706246575" at bounding box center [540, 209] width 112 height 35
copy b "0706246575"
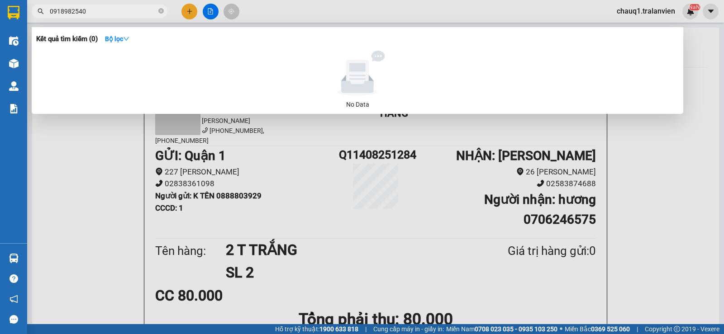
click at [81, 12] on input "0918982540" at bounding box center [103, 11] width 107 height 10
drag, startPoint x: 81, startPoint y: 12, endPoint x: 76, endPoint y: 9, distance: 4.9
click at [76, 9] on input "0918982540" at bounding box center [103, 11] width 107 height 10
paste input "706246575"
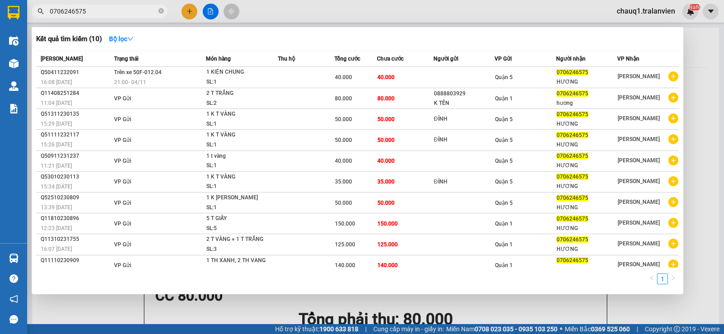
type input "0706246575"
click at [188, 7] on div at bounding box center [362, 167] width 724 height 334
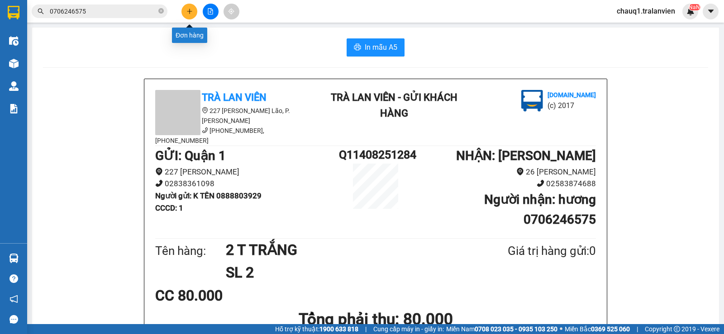
click at [190, 12] on icon "plus" at bounding box center [189, 11] width 0 height 5
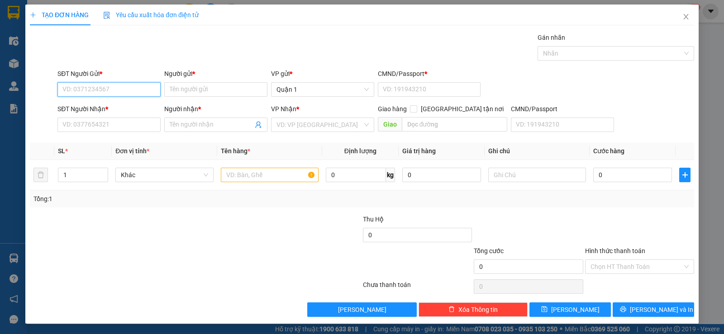
drag, startPoint x: 118, startPoint y: 88, endPoint x: 622, endPoint y: 8, distance: 510.5
click at [120, 88] on input "SĐT Người Gửi *" at bounding box center [108, 89] width 103 height 14
type input "0906560077"
drag, startPoint x: 223, startPoint y: 91, endPoint x: 214, endPoint y: 88, distance: 9.9
click at [219, 91] on input "Người gửi *" at bounding box center [215, 89] width 103 height 14
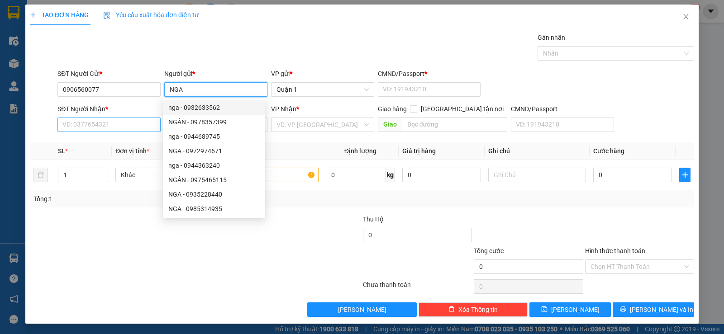
type input "NGA"
click at [118, 123] on input "SĐT Người Nhận *" at bounding box center [108, 125] width 103 height 14
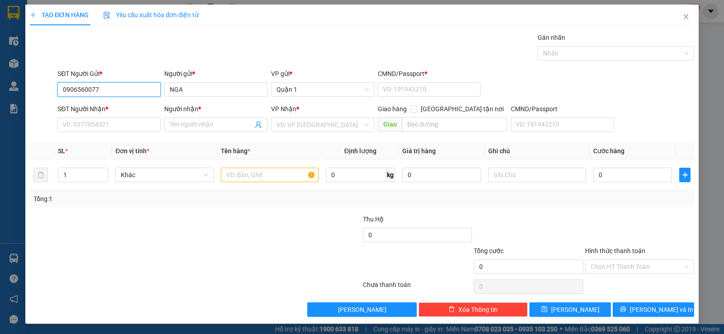
click at [107, 87] on input "0906560077" at bounding box center [108, 89] width 103 height 14
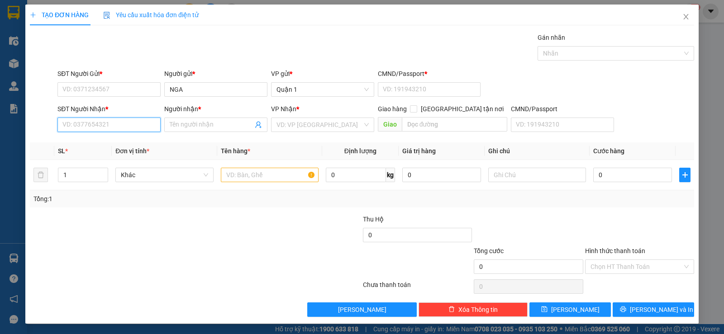
click at [99, 124] on input "SĐT Người Nhận *" at bounding box center [108, 125] width 103 height 14
paste input "0906560077"
type input "0906560077"
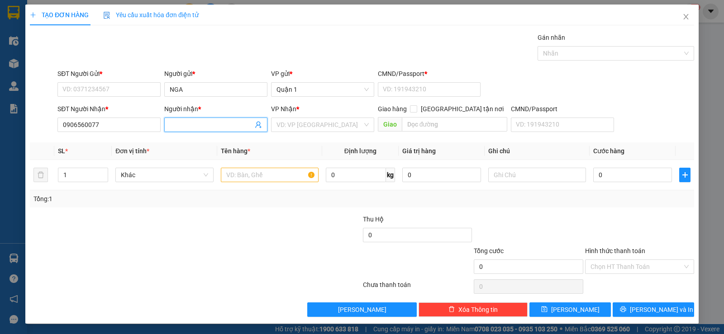
click at [190, 125] on input "Người nhận *" at bounding box center [211, 125] width 83 height 10
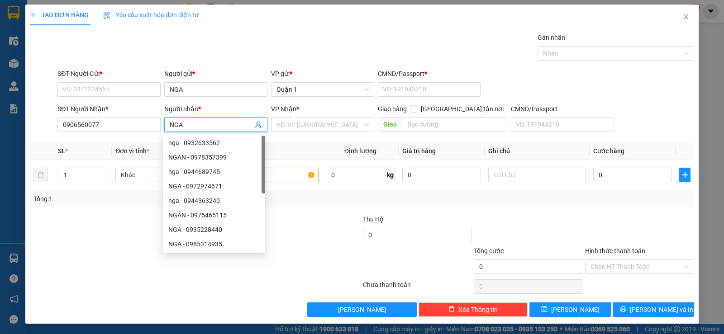
type input "NGA"
click at [138, 81] on div "SĐT Người Gửi *" at bounding box center [108, 76] width 103 height 14
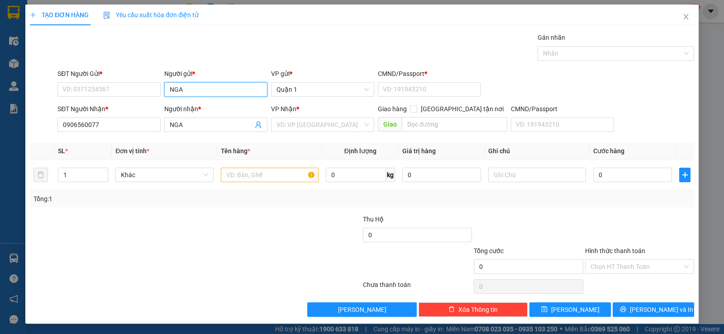
click at [189, 89] on input "NGA" at bounding box center [215, 89] width 103 height 14
drag, startPoint x: 189, startPoint y: 89, endPoint x: 168, endPoint y: 95, distance: 21.8
click at [186, 90] on input "NGA" at bounding box center [215, 89] width 103 height 14
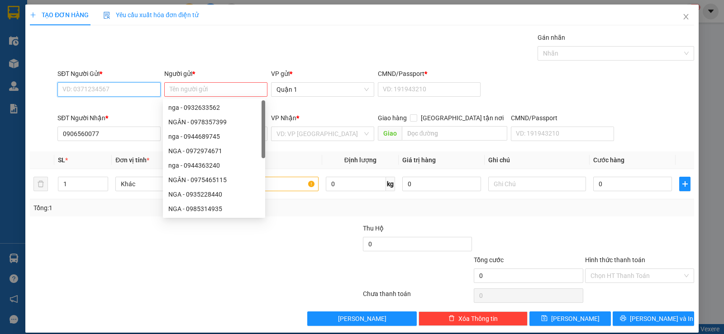
click at [130, 93] on input "SĐT Người Gửi *" at bounding box center [108, 89] width 103 height 14
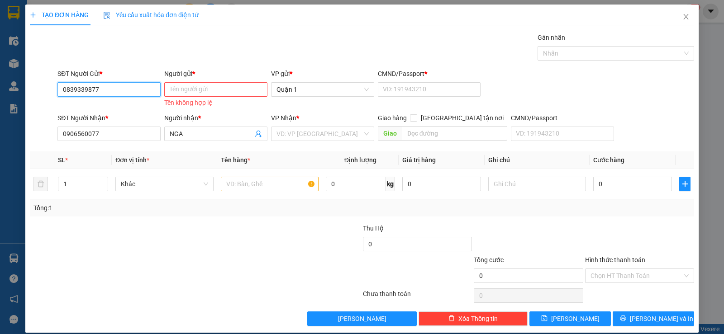
type input "0839339877"
click at [167, 89] on input "Người gửi *" at bounding box center [215, 89] width 103 height 14
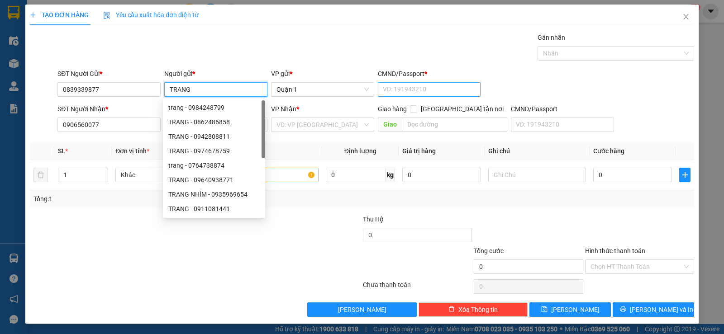
type input "TRANG"
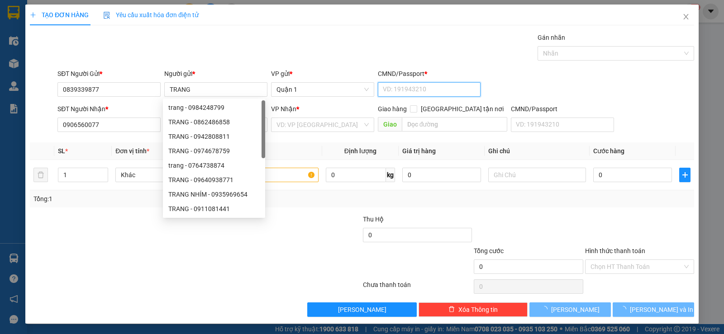
click at [434, 93] on input "CMND/Passport *" at bounding box center [429, 89] width 103 height 14
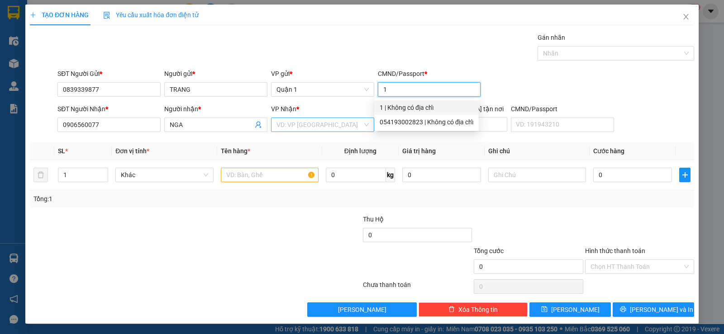
type input "1"
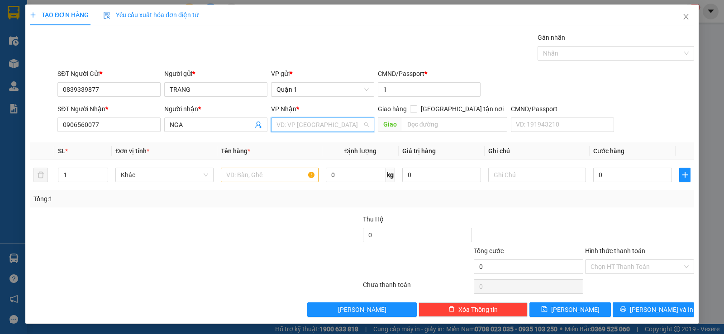
click at [344, 129] on input "search" at bounding box center [320, 125] width 86 height 14
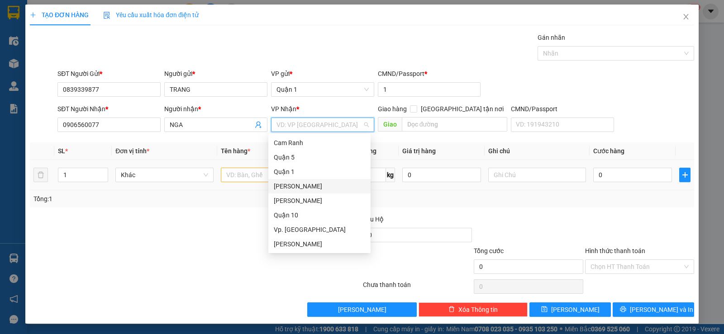
drag, startPoint x: 315, startPoint y: 188, endPoint x: 230, endPoint y: 180, distance: 85.1
click at [310, 188] on div "[PERSON_NAME]" at bounding box center [319, 186] width 91 height 10
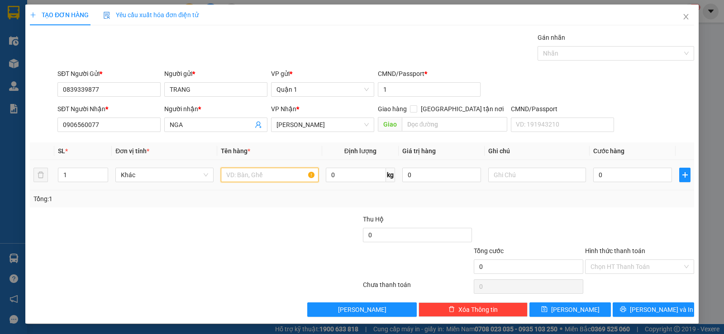
click at [221, 177] on input "text" at bounding box center [270, 175] width 98 height 14
type input "1 CỤC VÀNG"
click at [640, 173] on input "0" at bounding box center [632, 175] width 79 height 14
type input "4"
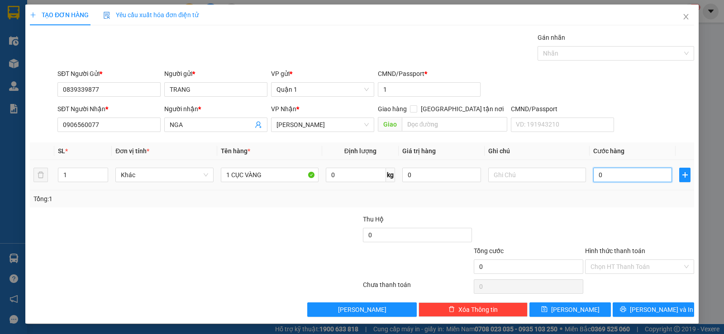
type input "4"
type input "40"
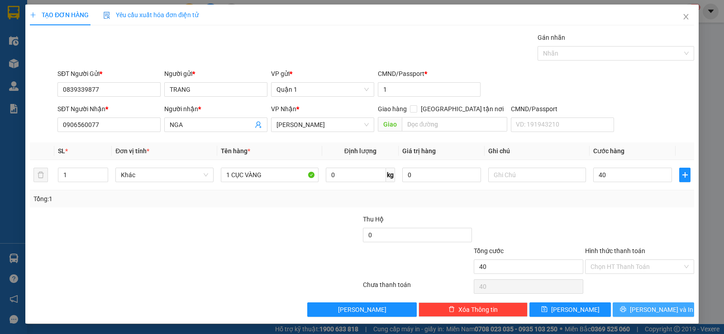
type input "40.000"
click at [645, 312] on span "[PERSON_NAME] và In" at bounding box center [661, 310] width 63 height 10
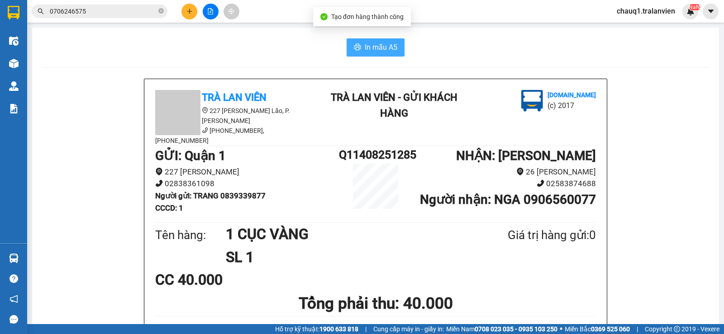
click at [365, 45] on span "In mẫu A5" at bounding box center [381, 47] width 33 height 11
